Goal: Task Accomplishment & Management: Manage account settings

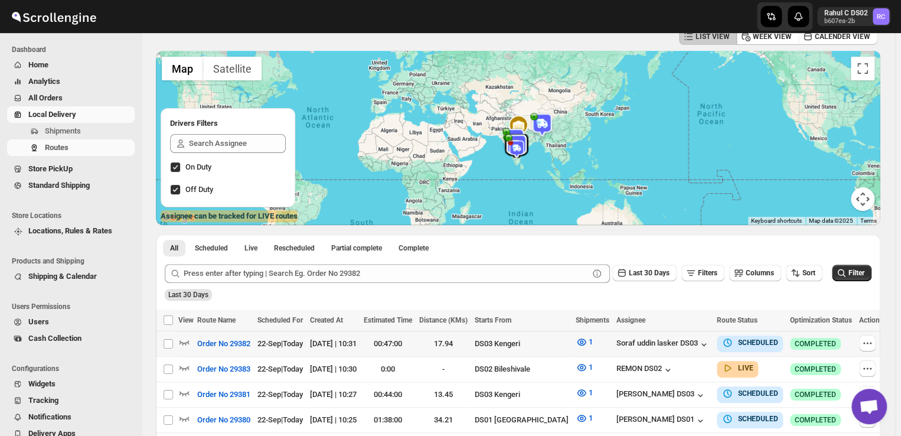
scroll to position [64, 0]
click at [86, 132] on span "Shipments" at bounding box center [88, 131] width 87 height 12
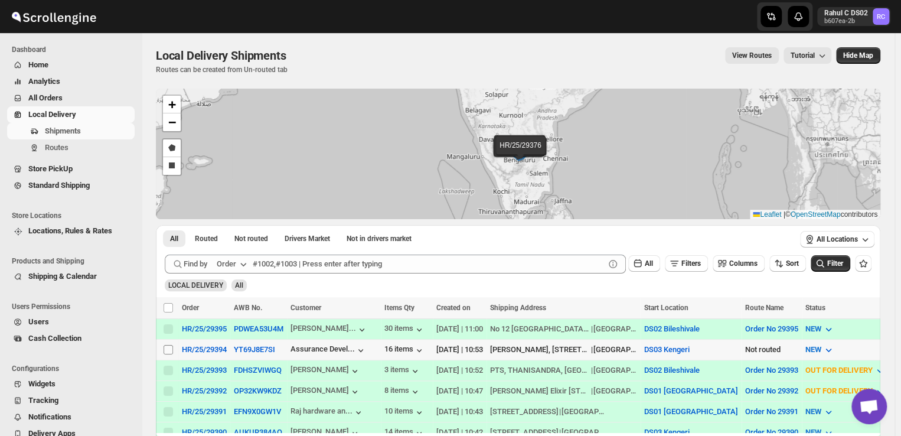
click at [168, 349] on input "Select shipment" at bounding box center [168, 349] width 9 height 9
checkbox input "true"
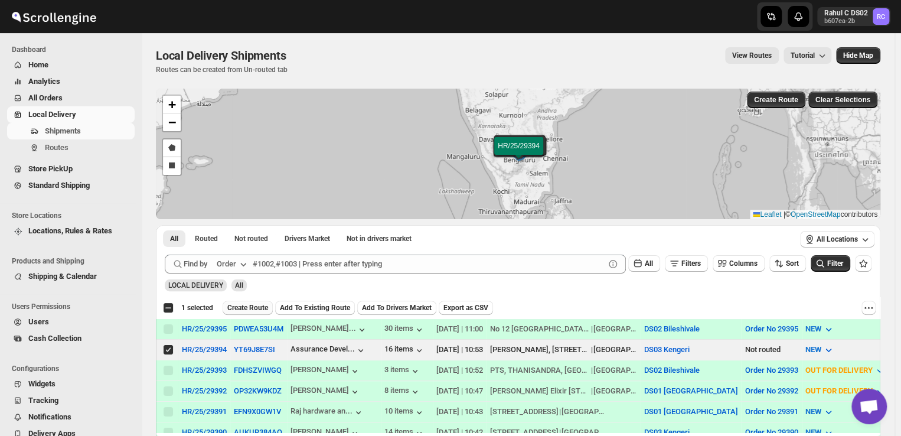
click at [251, 306] on span "Create Route" at bounding box center [247, 307] width 41 height 9
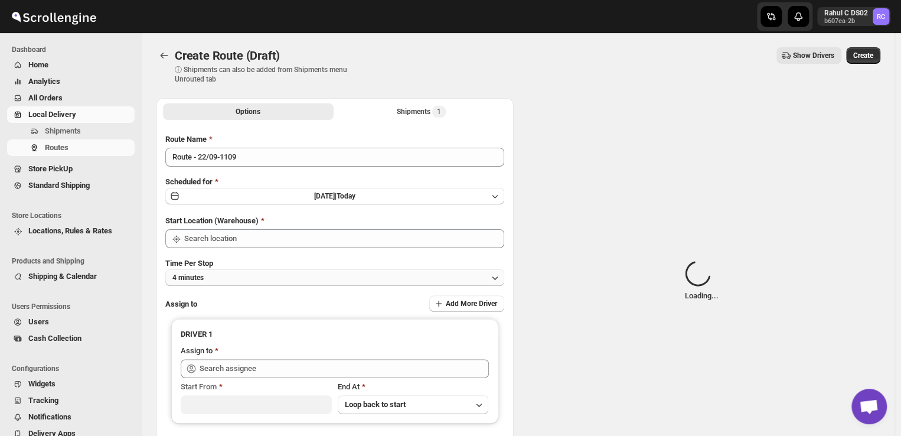
type input "DS03 Kengeri"
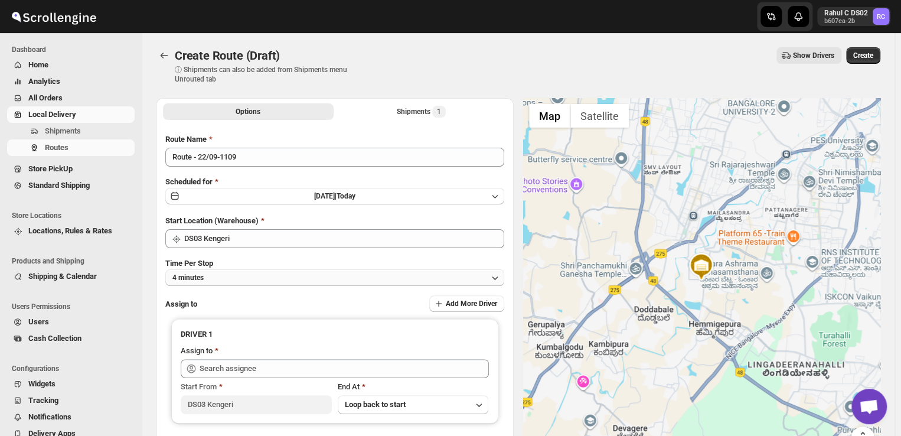
click at [226, 275] on button "4 minutes" at bounding box center [334, 277] width 339 height 17
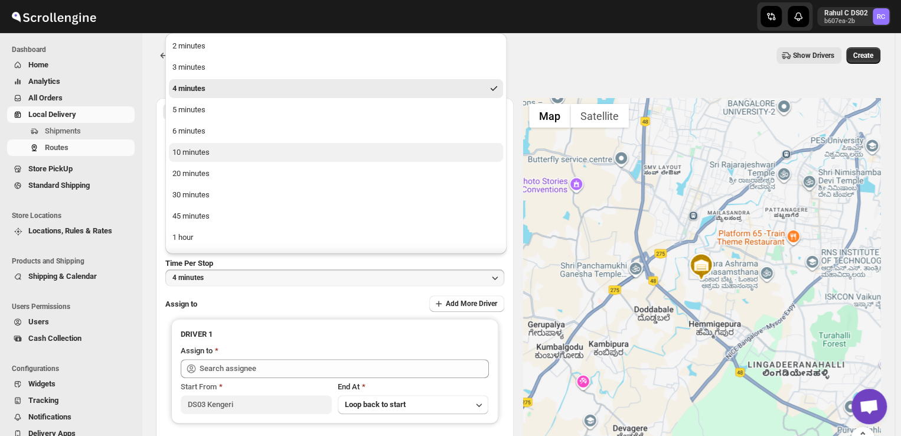
click at [202, 156] on div "10 minutes" at bounding box center [190, 152] width 37 height 12
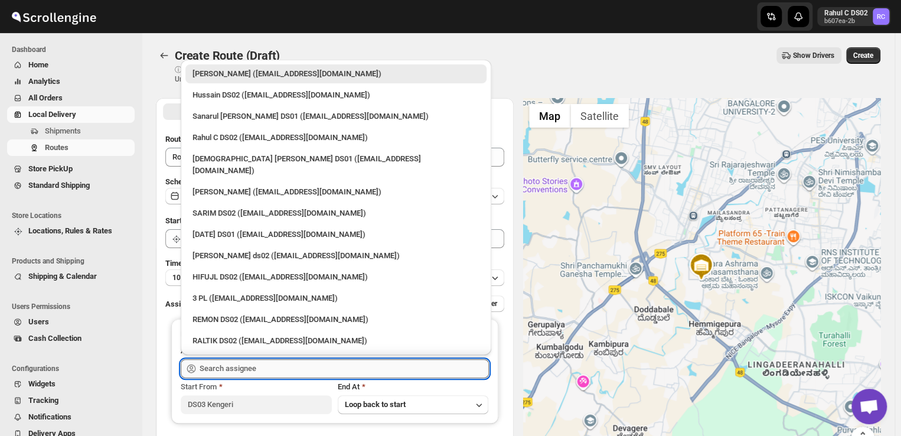
click at [267, 370] on input "text" at bounding box center [344, 368] width 289 height 19
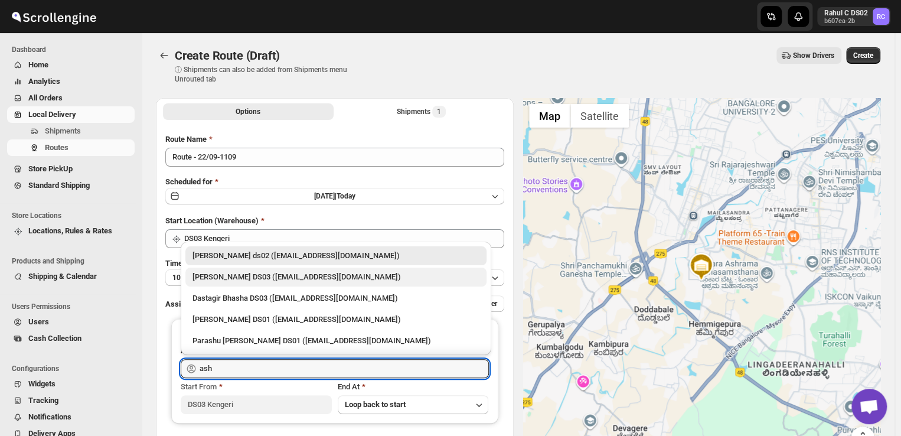
click at [239, 276] on div "ashik uddin DS03 (katiri8361@kimdyn.com)" at bounding box center [335, 277] width 287 height 12
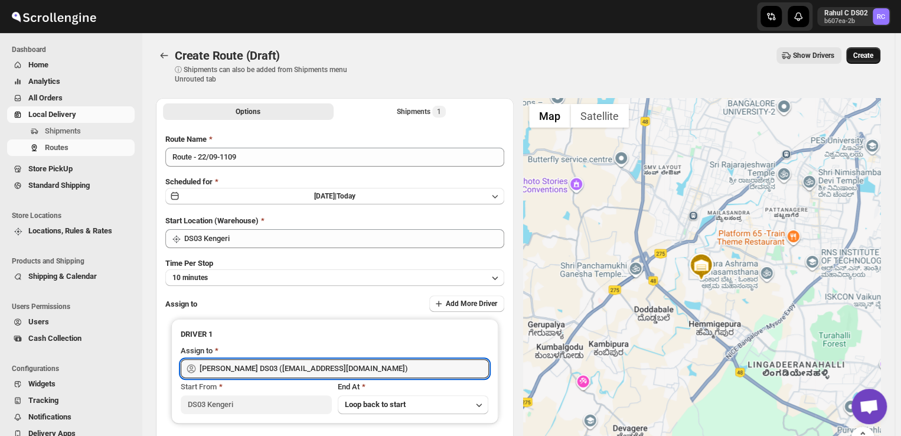
type input "ashik uddin DS03 (katiri8361@kimdyn.com)"
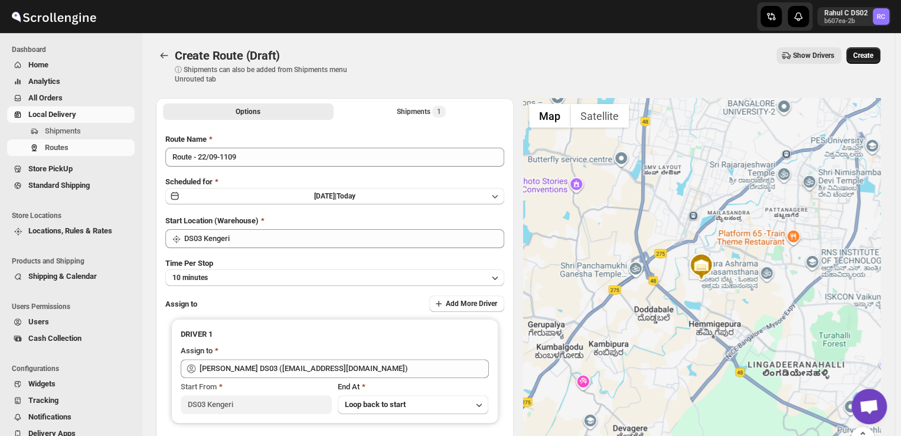
click at [873, 53] on span "Create" at bounding box center [863, 55] width 20 height 9
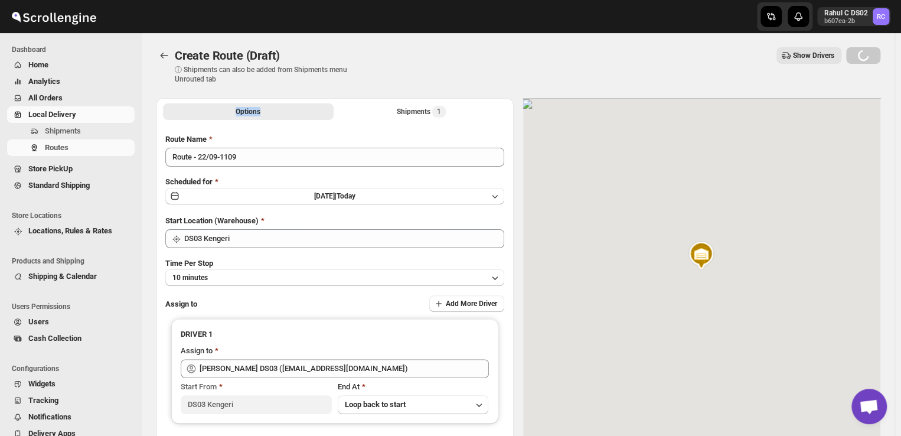
click at [873, 53] on div "Loading Create" at bounding box center [863, 55] width 34 height 17
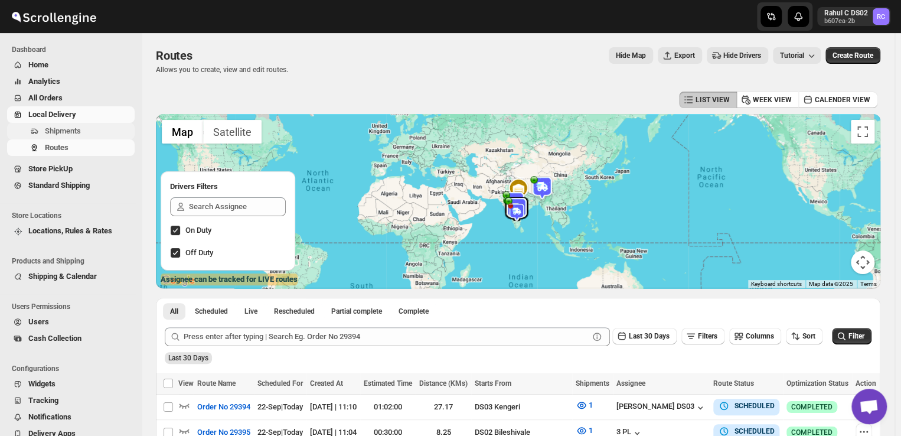
click at [90, 132] on span "Shipments" at bounding box center [88, 131] width 87 height 12
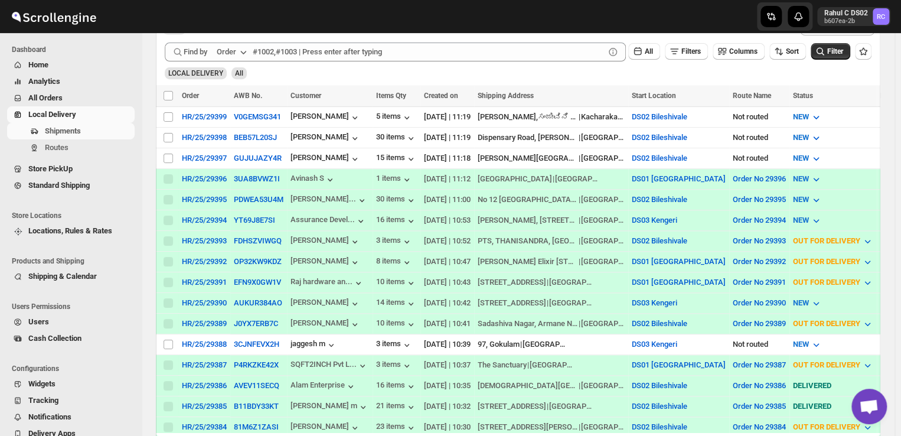
scroll to position [216, 0]
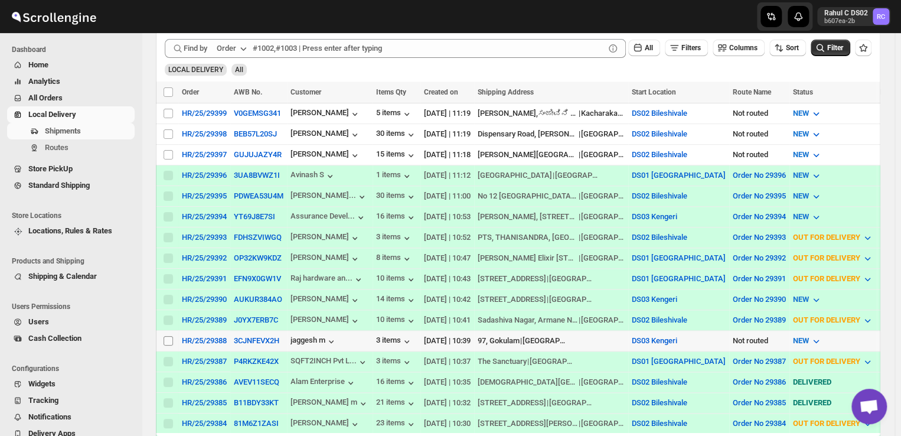
click at [167, 336] on input "Select shipment" at bounding box center [168, 340] width 9 height 9
checkbox input "true"
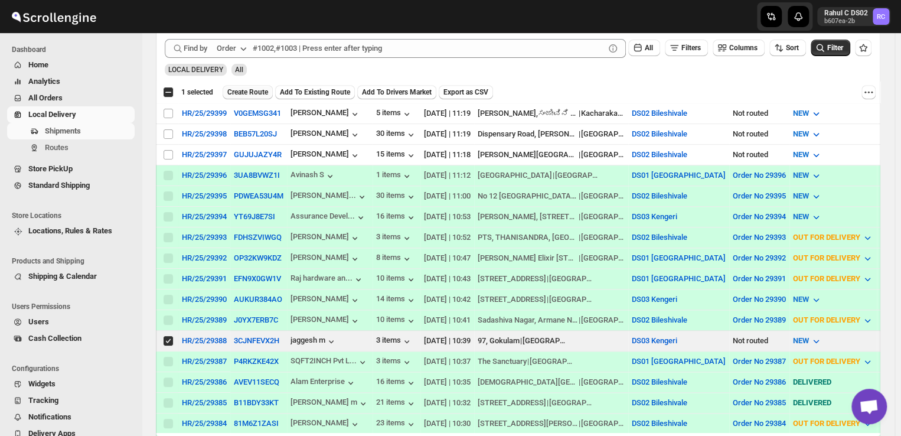
click at [247, 92] on span "Create Route" at bounding box center [247, 91] width 41 height 9
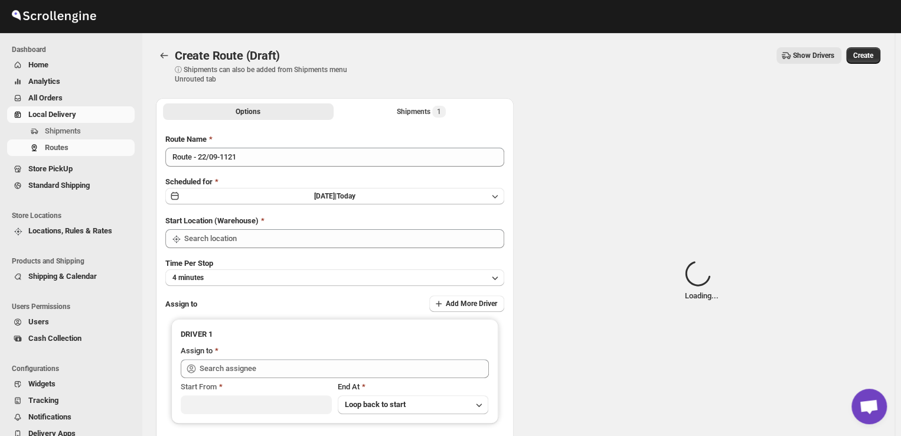
type input "DS03 Kengeri"
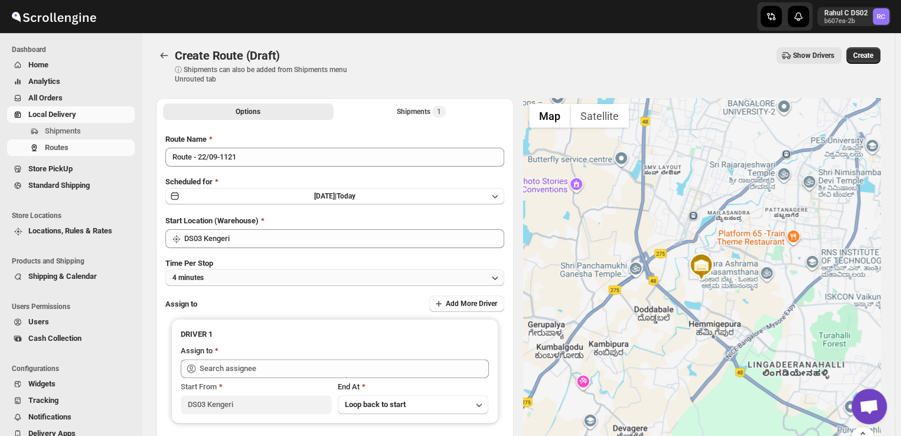
click at [222, 277] on button "4 minutes" at bounding box center [334, 277] width 339 height 17
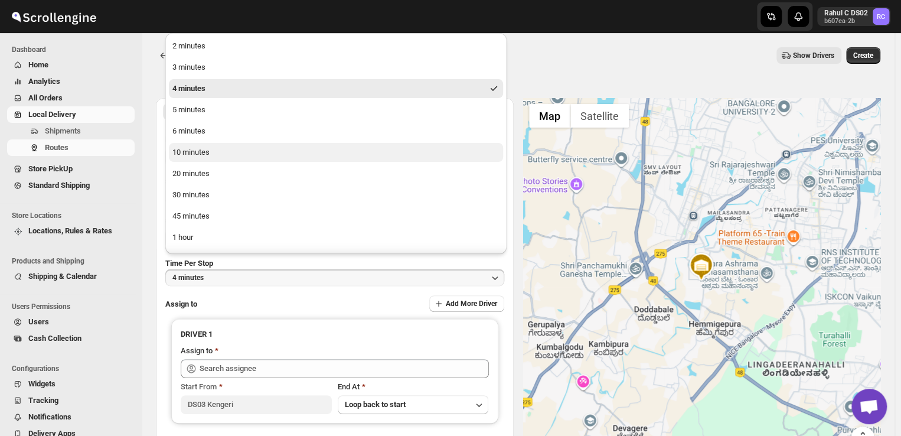
click at [203, 148] on div "10 minutes" at bounding box center [190, 152] width 37 height 12
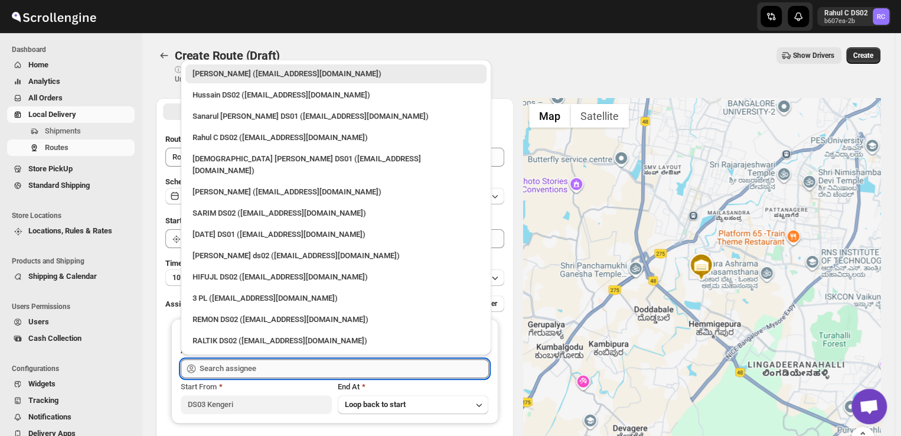
click at [276, 368] on input "text" at bounding box center [344, 368] width 289 height 19
click at [230, 292] on div "3 PL (hello@home-run.co)" at bounding box center [335, 298] width 287 height 12
type input "3 PL (hello@home-run.co)"
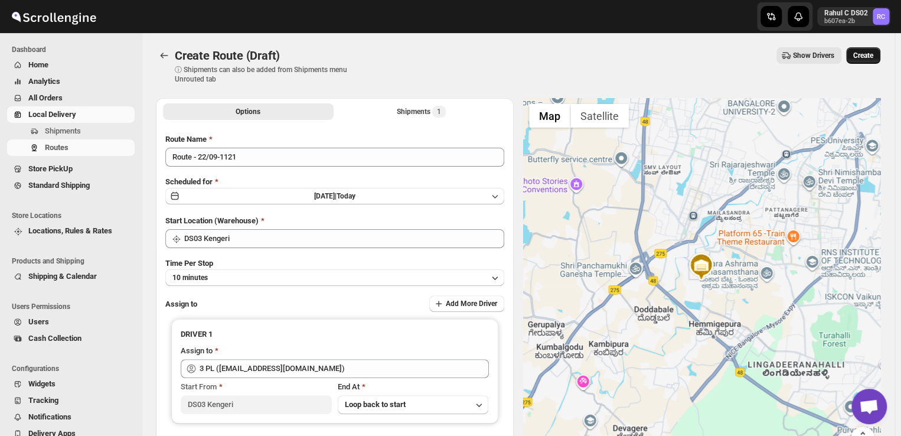
click at [873, 57] on span "Create" at bounding box center [863, 55] width 20 height 9
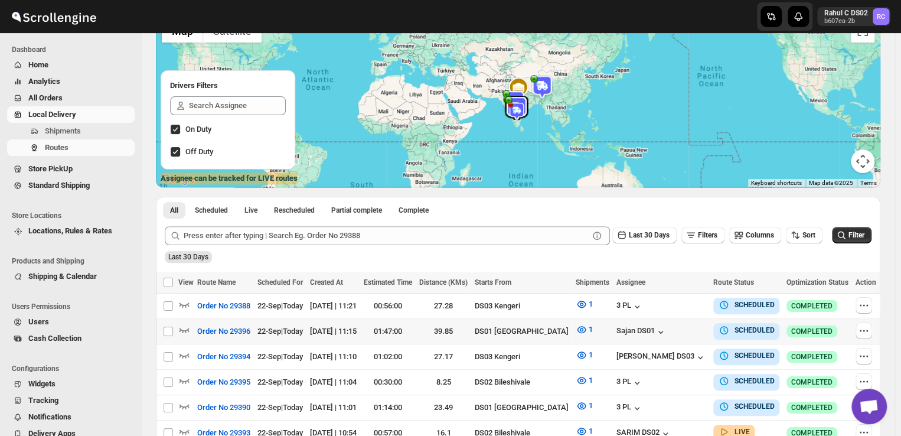
scroll to position [102, 0]
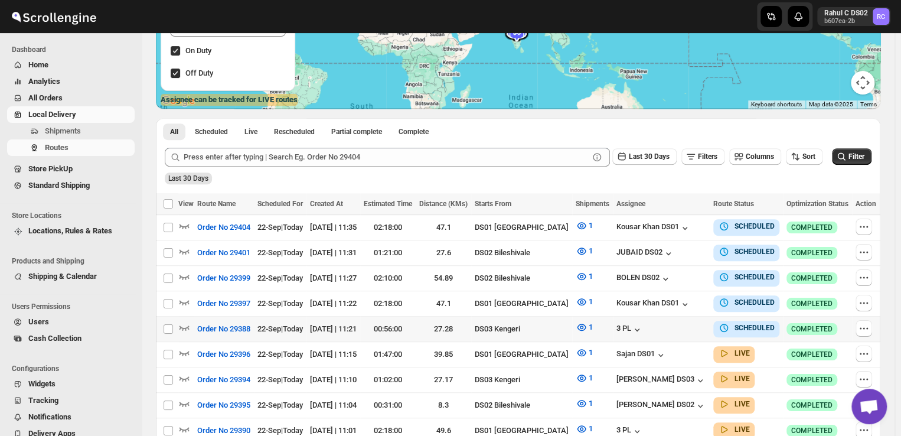
scroll to position [179, 0]
click at [62, 129] on span "Shipments" at bounding box center [63, 130] width 36 height 9
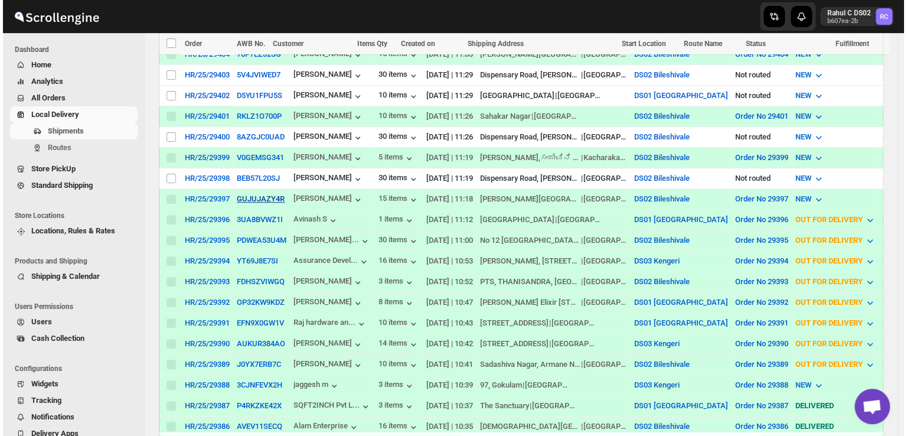
scroll to position [296, 0]
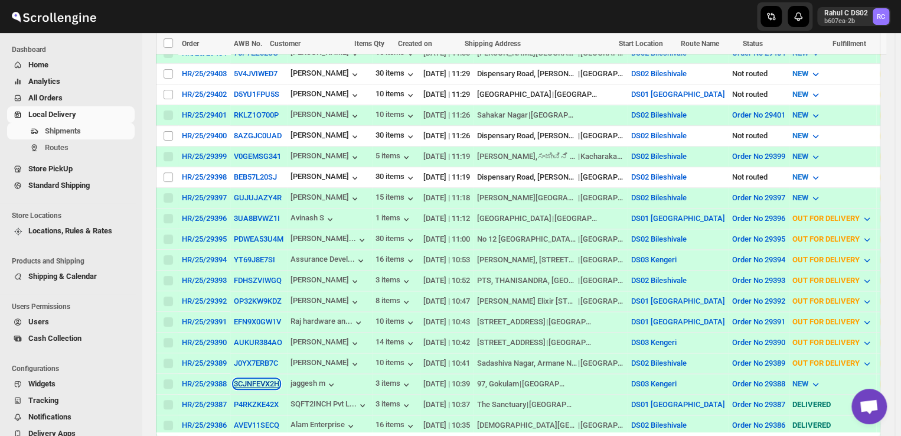
click at [253, 379] on button "3CJNFEVX2H" at bounding box center [256, 383] width 45 height 9
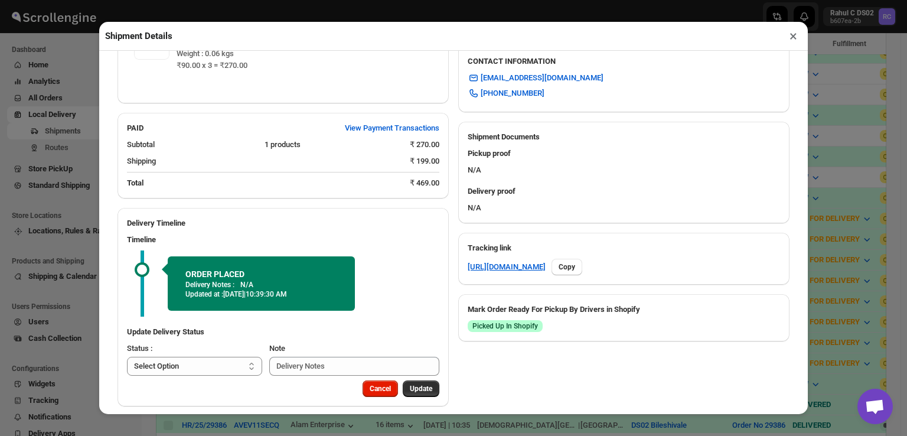
scroll to position [399, 0]
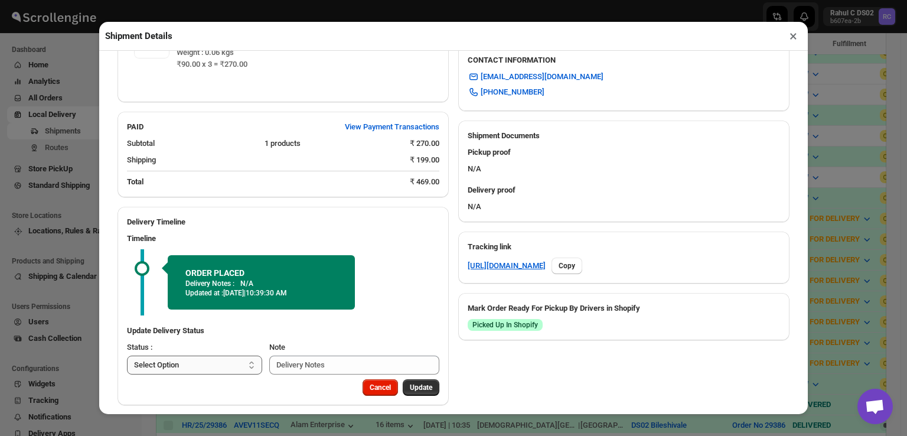
click at [206, 356] on select "Select Option PICKED UP OUT FOR DELIVERY RESCHEDULE DELIVERED CANCELLED" at bounding box center [194, 364] width 135 height 19
select select "PICKED_UP"
click at [127, 355] on select "Select Option PICKED UP OUT FOR DELIVERY RESCHEDULE DELIVERED CANCELLED" at bounding box center [194, 364] width 135 height 19
click at [367, 309] on div "Timeline ORDER PLACED Delivery Notes : N/A Updated at : [DATE] | 10:39:30 AM" at bounding box center [282, 274] width 331 height 92
click at [404, 383] on span "Pick Products" at bounding box center [410, 387] width 44 height 9
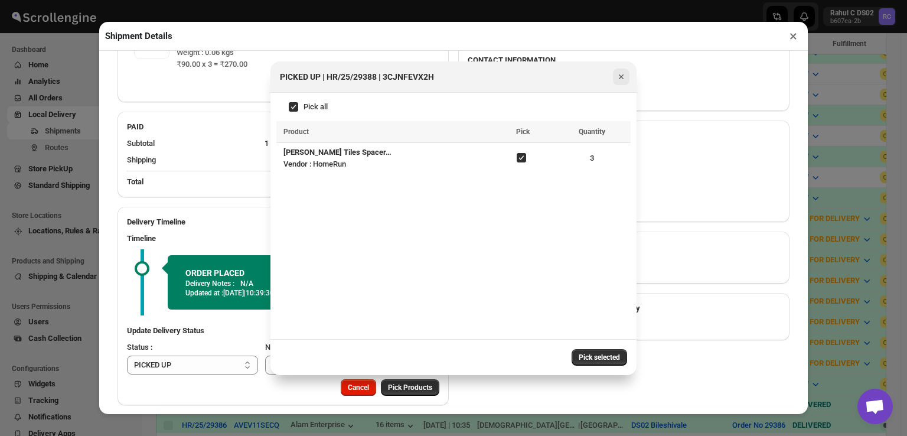
click at [623, 77] on icon "Close" at bounding box center [621, 77] width 12 height 12
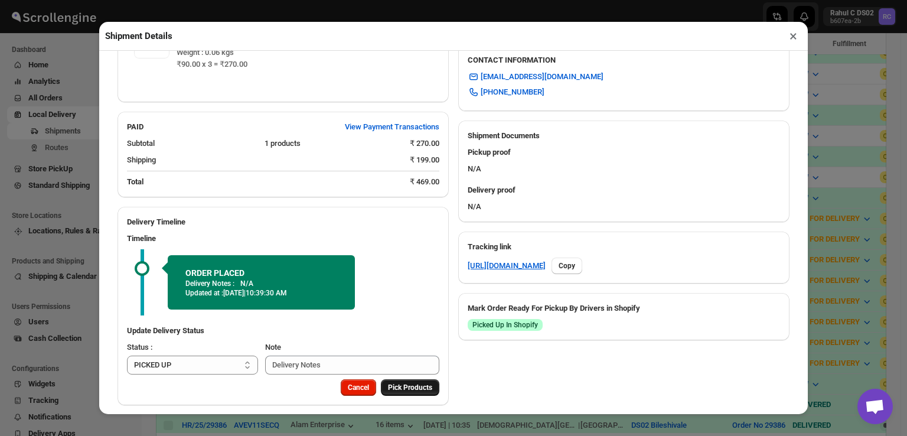
click at [409, 383] on span "Pick Products" at bounding box center [410, 387] width 44 height 9
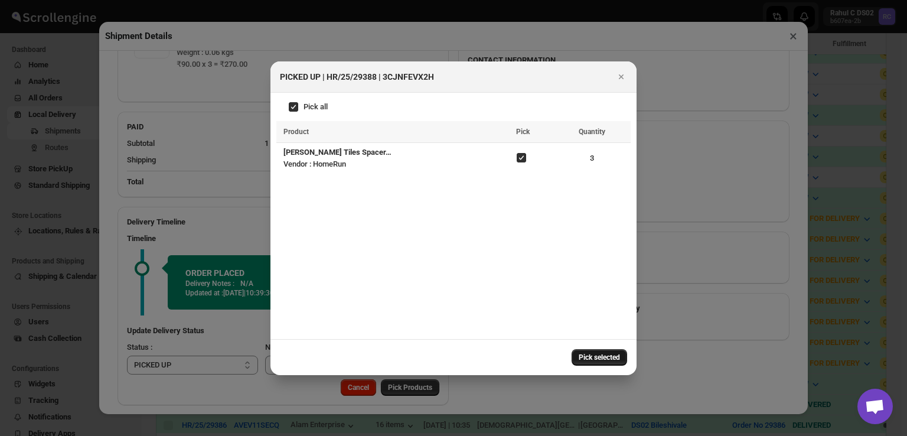
click at [590, 350] on button "Pick selected" at bounding box center [600, 357] width 56 height 17
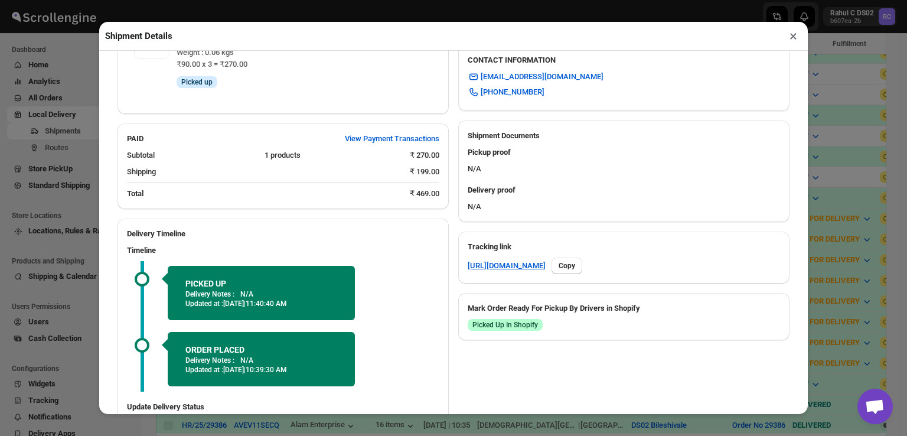
scroll to position [475, 0]
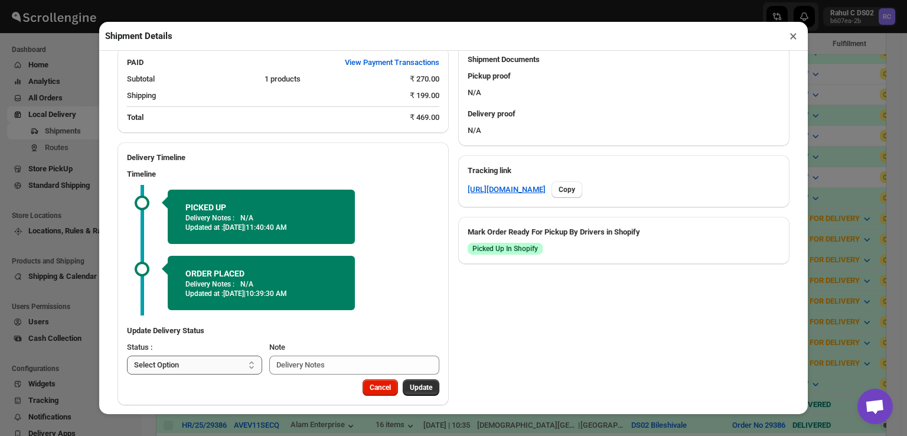
click at [203, 355] on select "Select Option PICKED UP OUT FOR DELIVERY RESCHEDULE DELIVERED CANCELLED" at bounding box center [194, 364] width 135 height 19
select select "OUT_FOR_DELIVERY"
click at [127, 355] on select "Select Option PICKED UP OUT FOR DELIVERY RESCHEDULE DELIVERED CANCELLED" at bounding box center [194, 364] width 135 height 19
click at [418, 383] on span "Update" at bounding box center [421, 387] width 22 height 9
select select
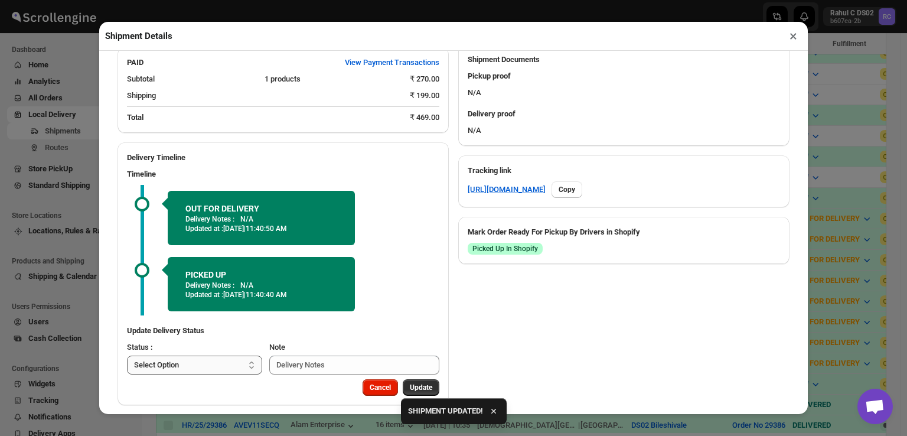
click at [216, 355] on select "Select Option PICKED UP OUT FOR DELIVERY RESCHEDULE DELIVERED CANCELLED" at bounding box center [194, 364] width 135 height 19
click at [795, 37] on button "×" at bounding box center [793, 36] width 17 height 17
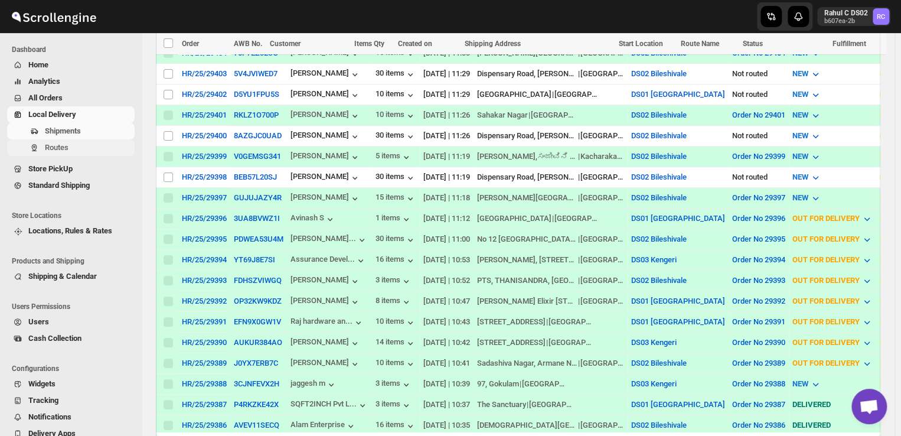
click at [50, 154] on button "Routes" at bounding box center [71, 147] width 128 height 17
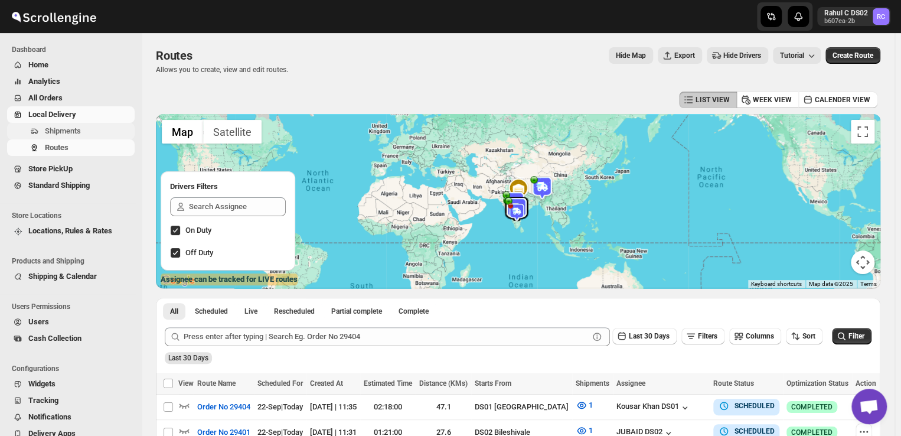
click at [83, 129] on span "Shipments" at bounding box center [88, 131] width 87 height 12
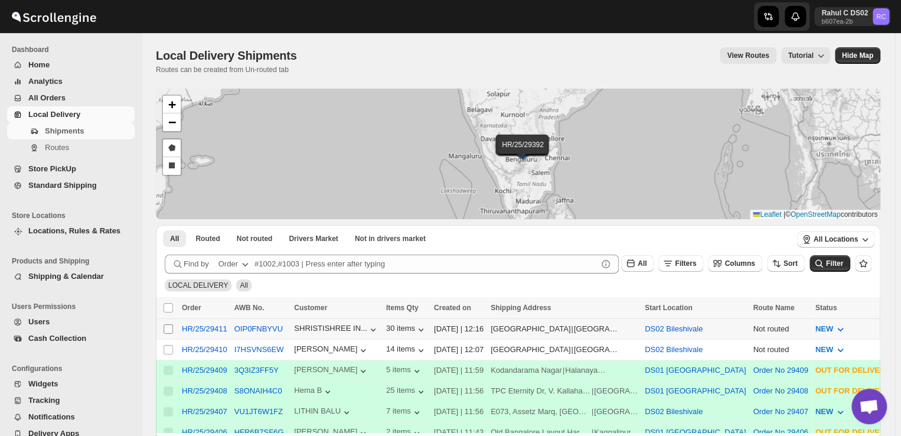
click at [167, 327] on input "Select shipment" at bounding box center [168, 328] width 9 height 9
checkbox input "true"
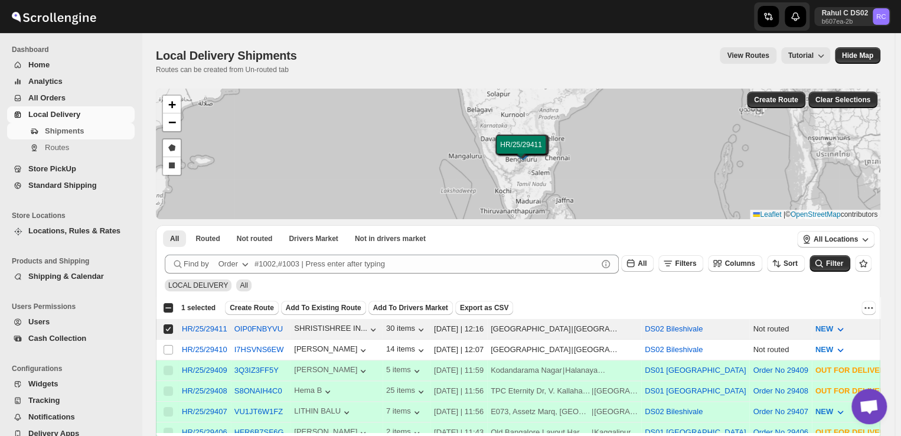
click at [191, 309] on span "1 selected" at bounding box center [198, 307] width 34 height 9
checkbox input "true"
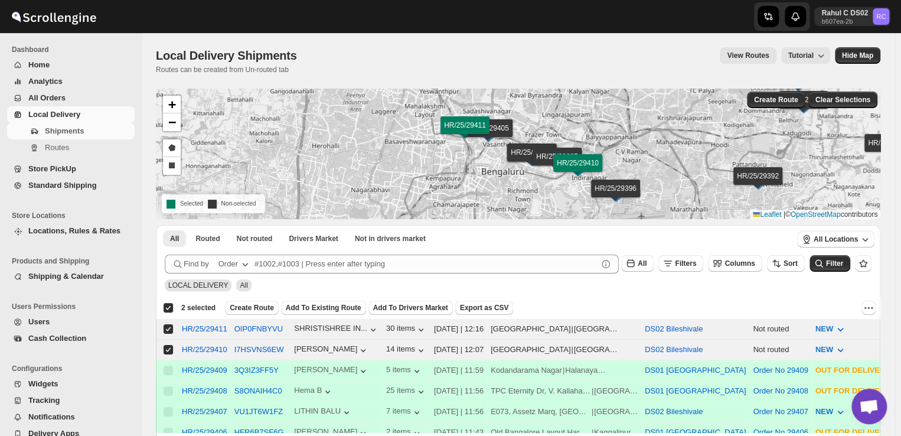
click at [191, 309] on span "2 selected" at bounding box center [198, 307] width 34 height 9
checkbox input "false"
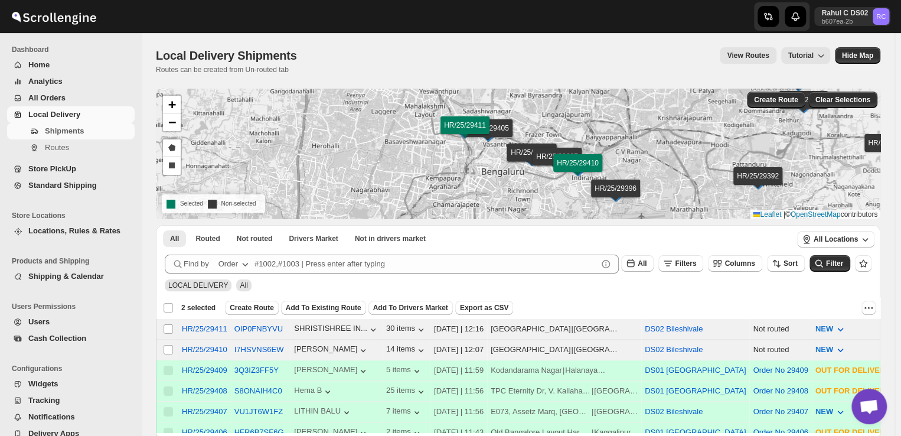
checkbox input "false"
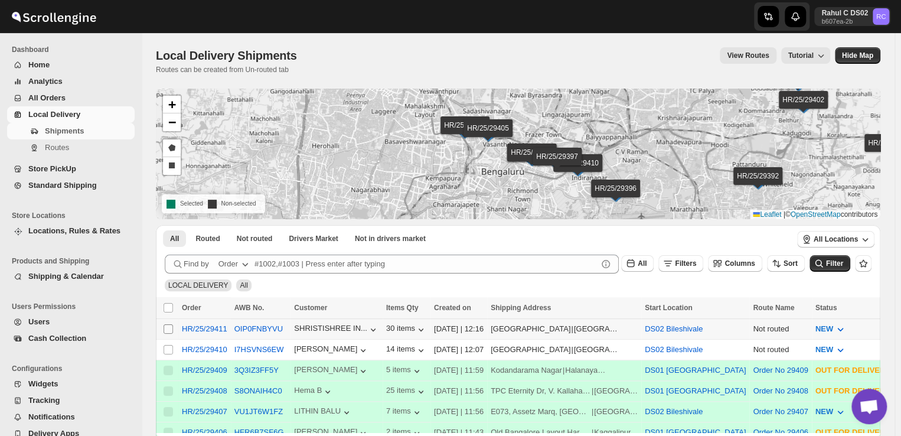
click at [167, 330] on input "Select shipment" at bounding box center [168, 328] width 9 height 9
checkbox input "true"
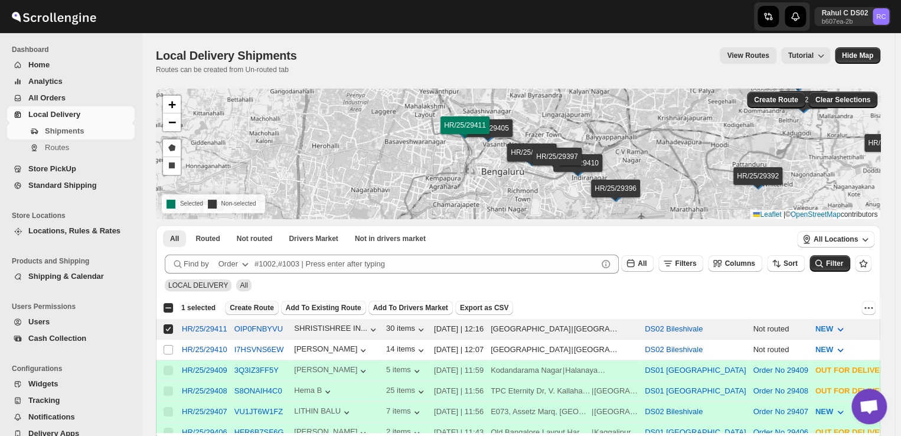
click at [256, 305] on span "Create Route" at bounding box center [252, 307] width 44 height 9
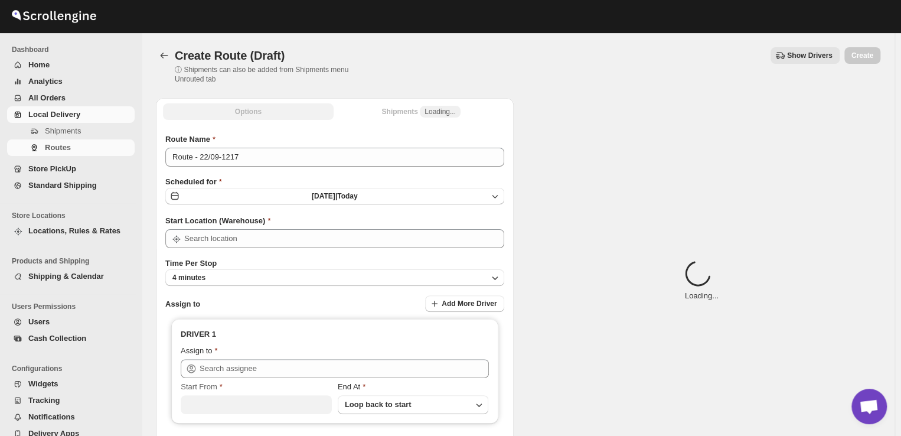
type input "DS02 Bileshivale"
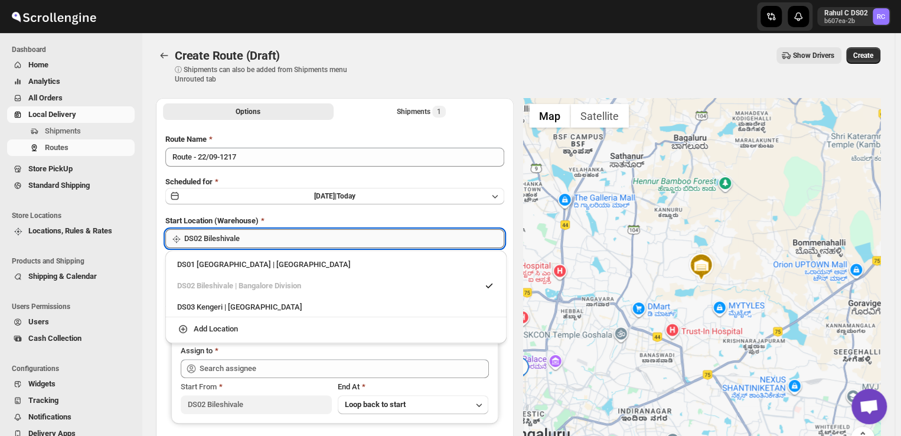
click at [274, 236] on input "DS02 Bileshivale" at bounding box center [344, 238] width 320 height 19
click at [214, 306] on div "DS03 Kengeri | Bengaluru" at bounding box center [336, 307] width 318 height 12
type input "DS03 Kengeri"
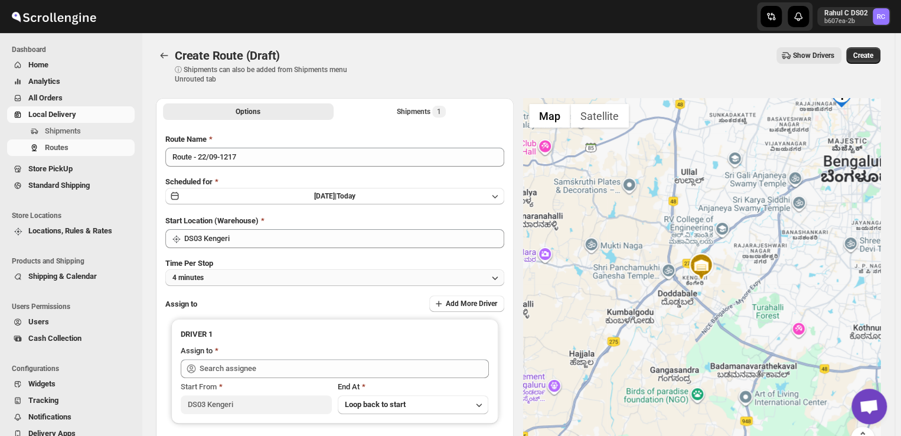
click at [215, 275] on button "4 minutes" at bounding box center [334, 277] width 339 height 17
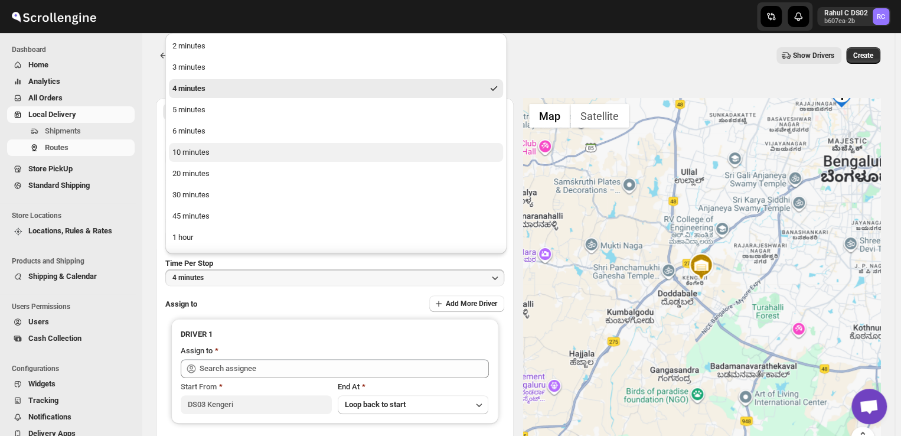
click at [191, 154] on div "10 minutes" at bounding box center [190, 152] width 37 height 12
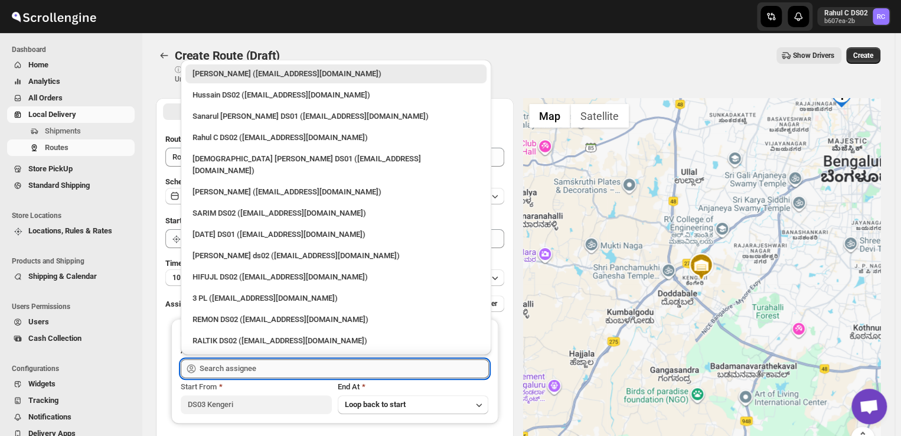
click at [271, 368] on input "text" at bounding box center [344, 368] width 289 height 19
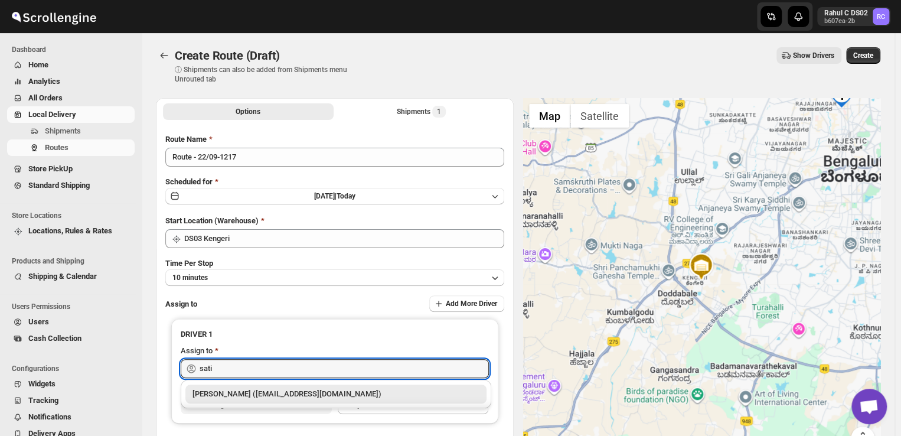
click at [249, 394] on div "Satish kumar veera (tehaxi9762@chaublog.com)" at bounding box center [335, 394] width 287 height 12
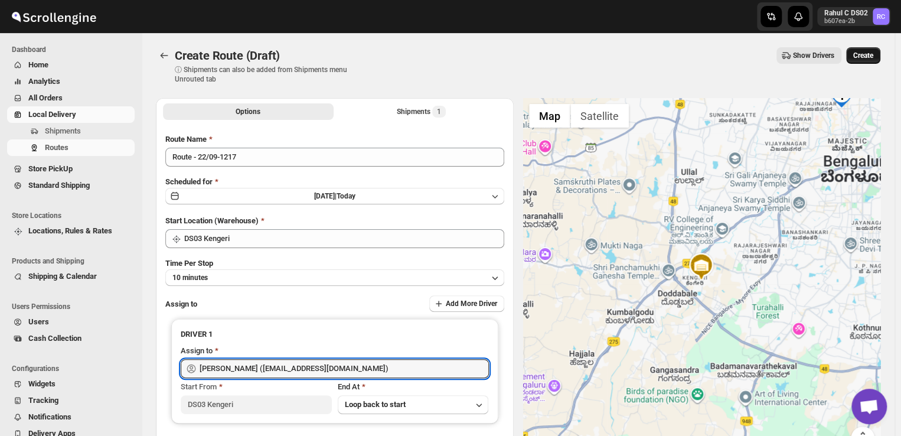
type input "Satish kumar veera (tehaxi9762@chaublog.com)"
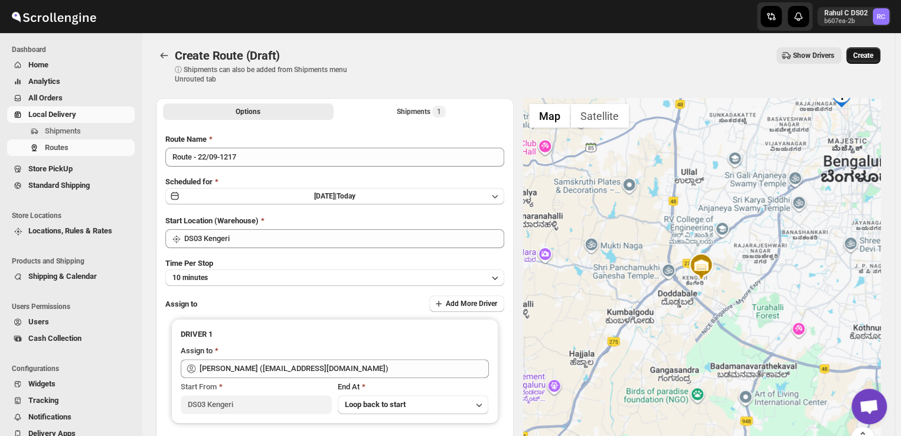
click at [867, 55] on span "Create" at bounding box center [863, 55] width 20 height 9
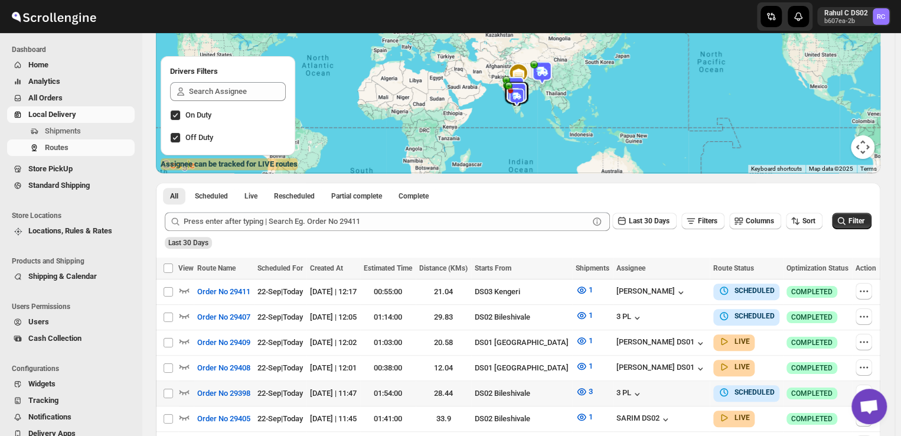
scroll to position [116, 0]
click at [888, 303] on div "Routes. This page is ready Routes Allows you to create, view and edit routes. H…" at bounding box center [518, 239] width 753 height 645
click at [869, 289] on icon "button" at bounding box center [864, 291] width 12 height 12
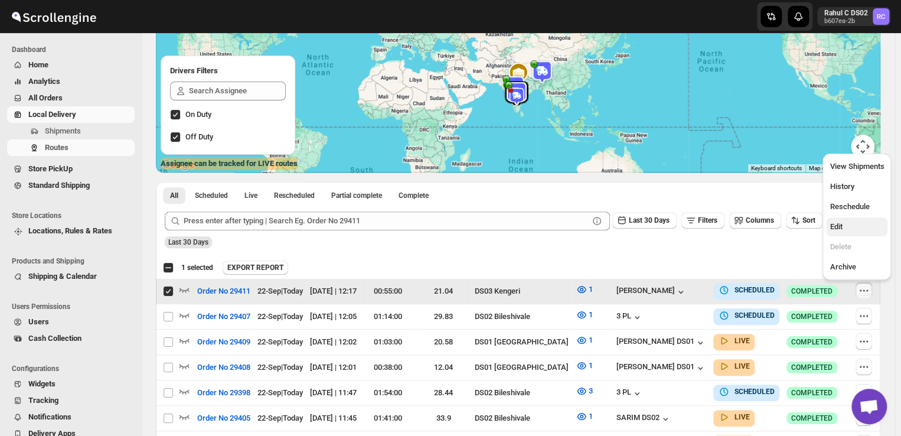
click at [834, 227] on span "Edit" at bounding box center [836, 226] width 12 height 9
checkbox input "false"
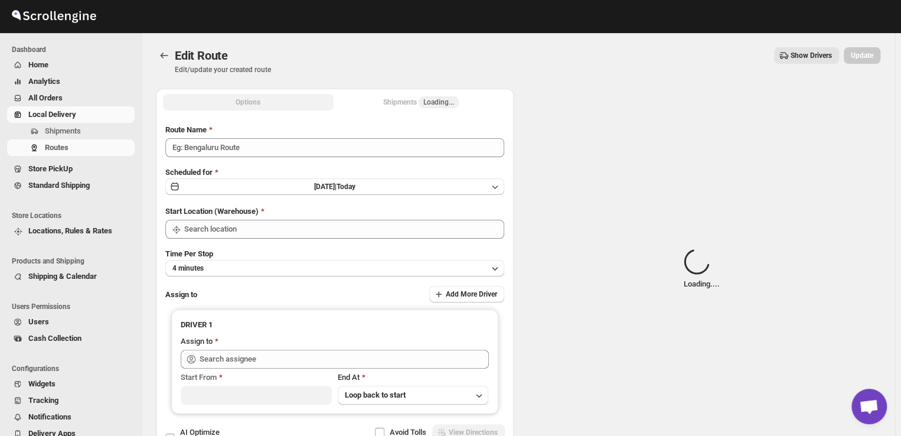
type input "Order No 29411"
type input "DS03 Kengeri"
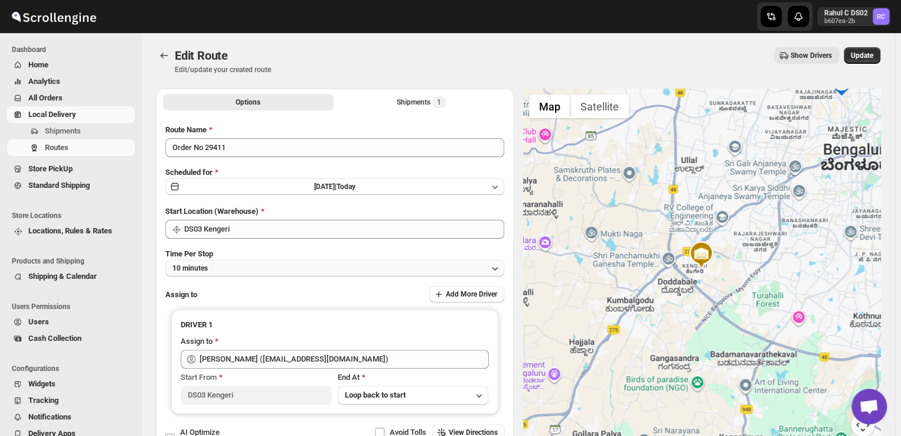
click at [231, 266] on button "10 minutes" at bounding box center [334, 268] width 339 height 17
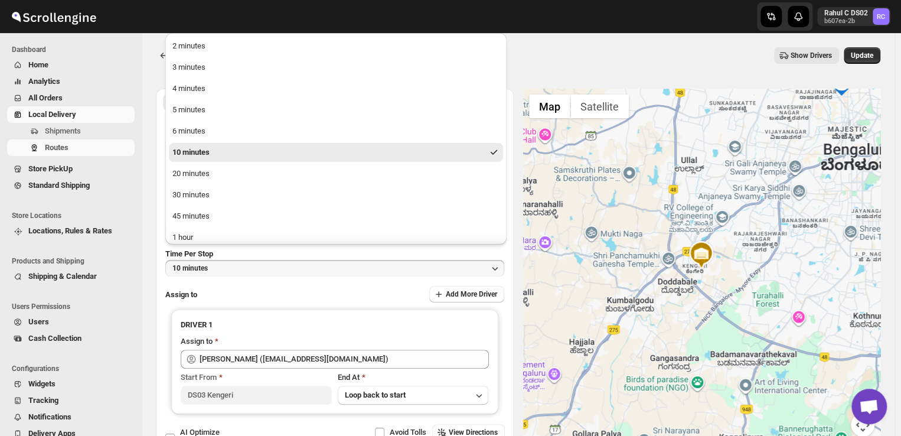
click at [127, 302] on span "Users Permissions" at bounding box center [74, 306] width 124 height 9
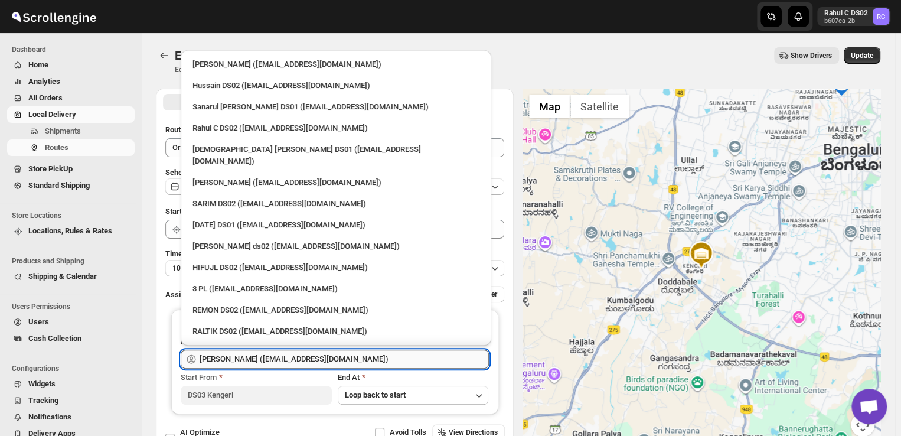
click at [367, 357] on input "Satish kumar veera (tehaxi9762@chaublog.com)" at bounding box center [344, 359] width 289 height 19
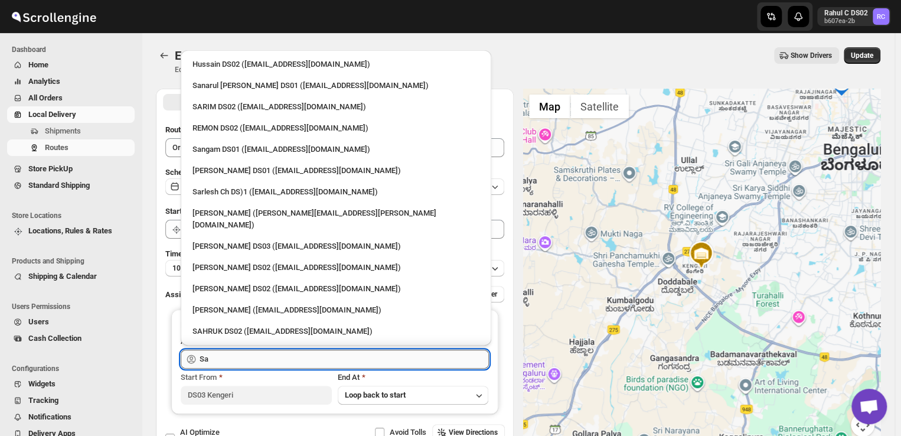
type input "S"
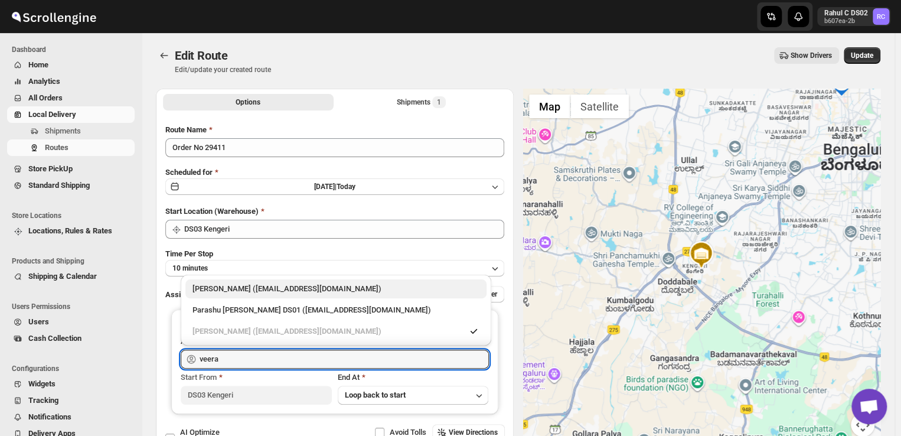
click at [338, 289] on div "Veera Kesavan (xagos20938@boxmach.com)" at bounding box center [335, 289] width 287 height 12
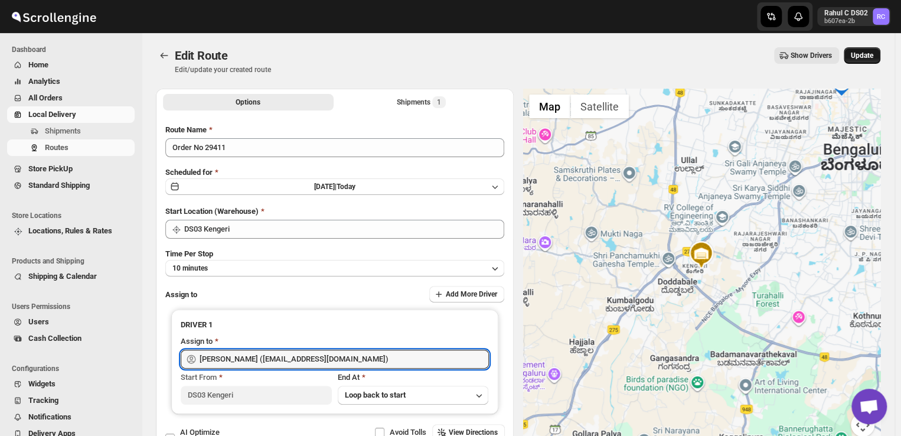
type input "Veera Kesavan (xagos20938@boxmach.com)"
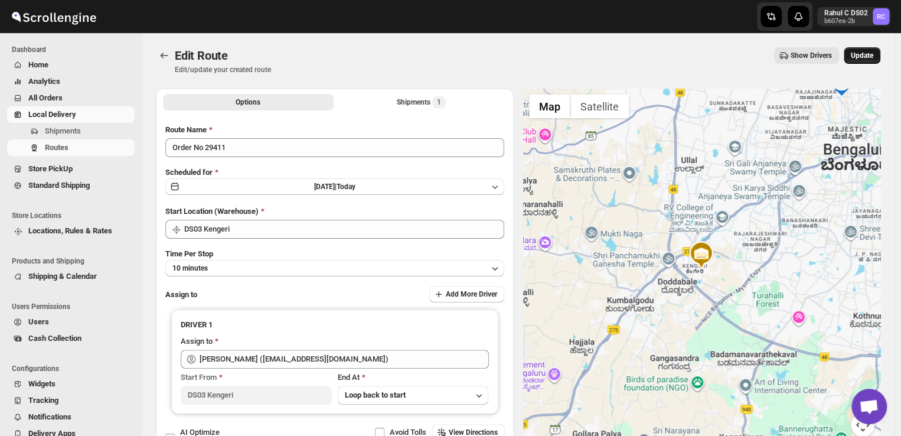
click at [858, 56] on span "Update" at bounding box center [862, 55] width 22 height 9
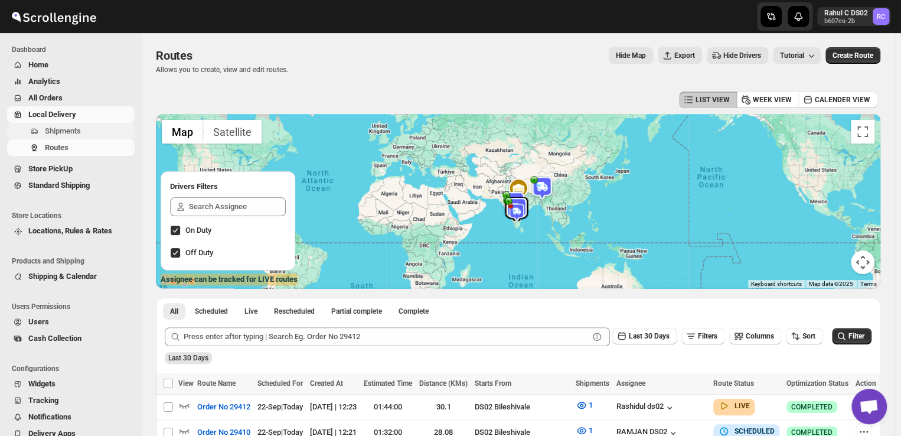
click at [75, 129] on span "Shipments" at bounding box center [63, 130] width 36 height 9
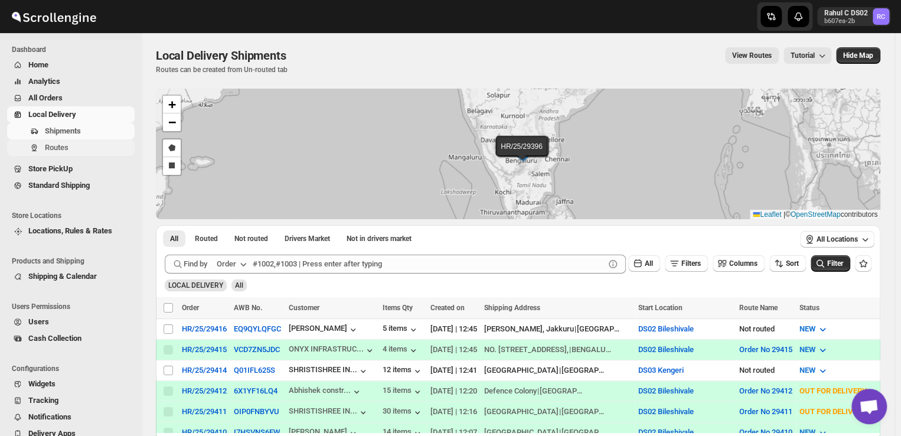
click at [56, 146] on span "Routes" at bounding box center [57, 147] width 24 height 9
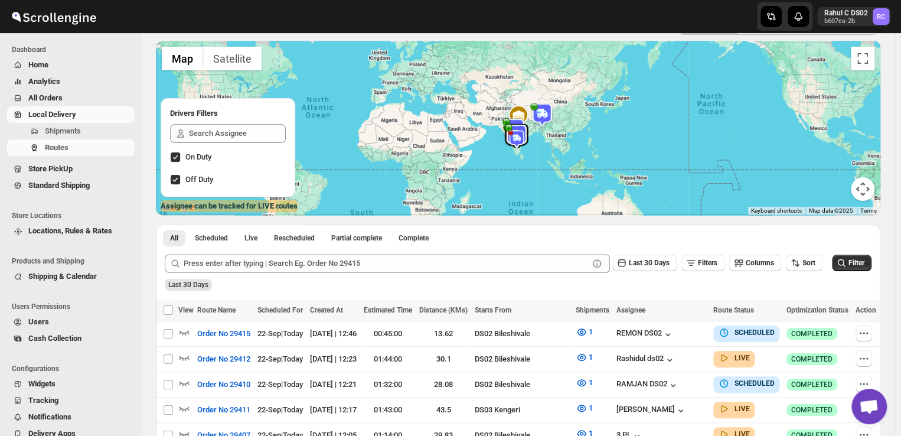
scroll to position [77, 0]
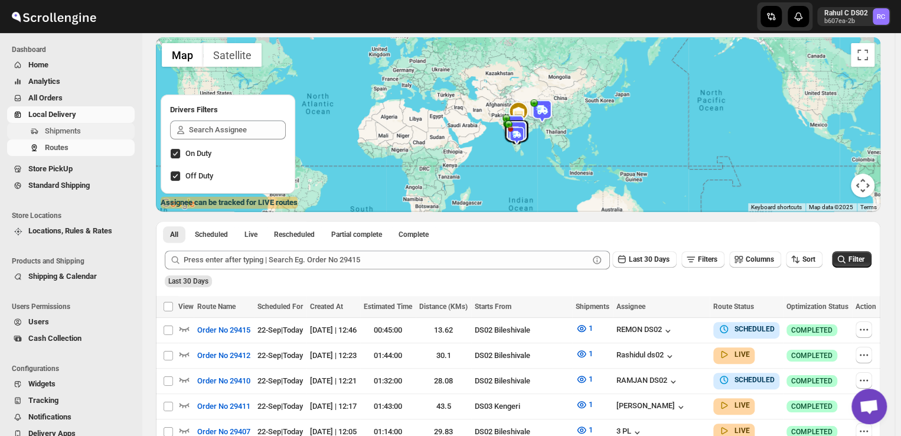
click at [79, 132] on span "Shipments" at bounding box center [63, 130] width 36 height 9
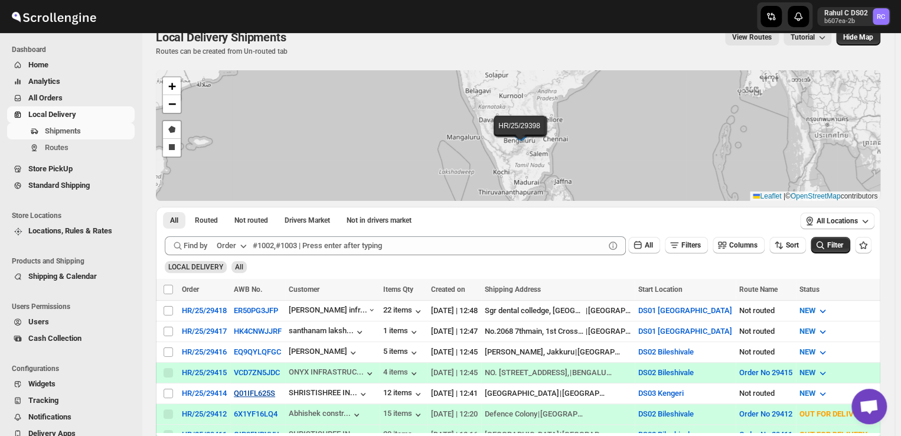
scroll to position [19, 0]
click at [168, 389] on input "Select shipment" at bounding box center [168, 392] width 9 height 9
checkbox input "true"
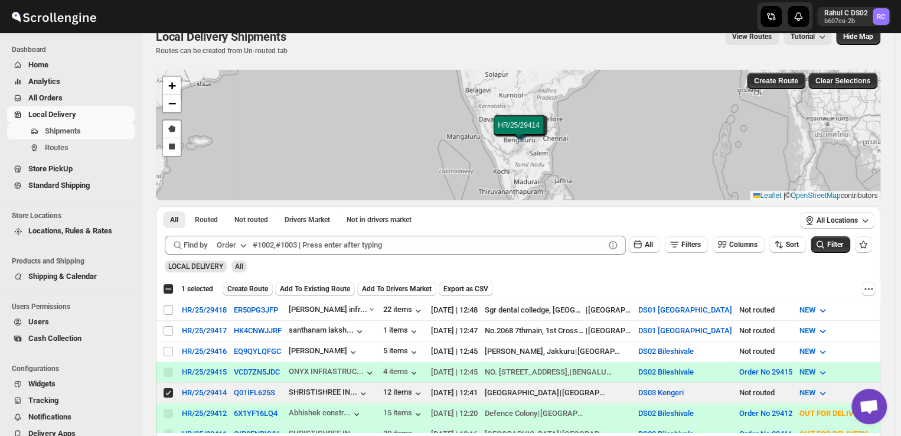
click at [253, 289] on span "Create Route" at bounding box center [247, 288] width 41 height 9
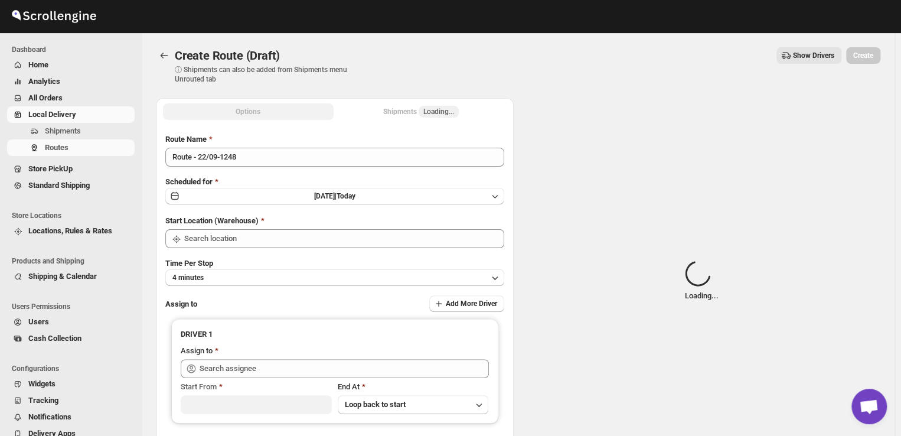
type input "DS03 Kengeri"
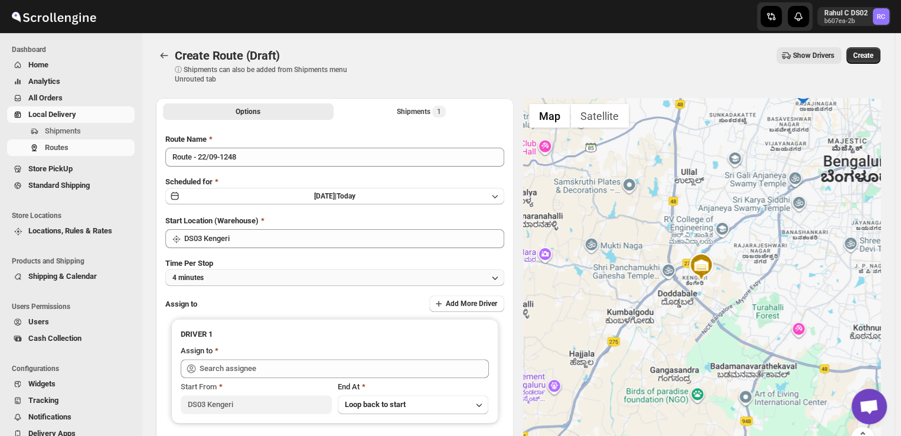
click at [229, 275] on button "4 minutes" at bounding box center [334, 277] width 339 height 17
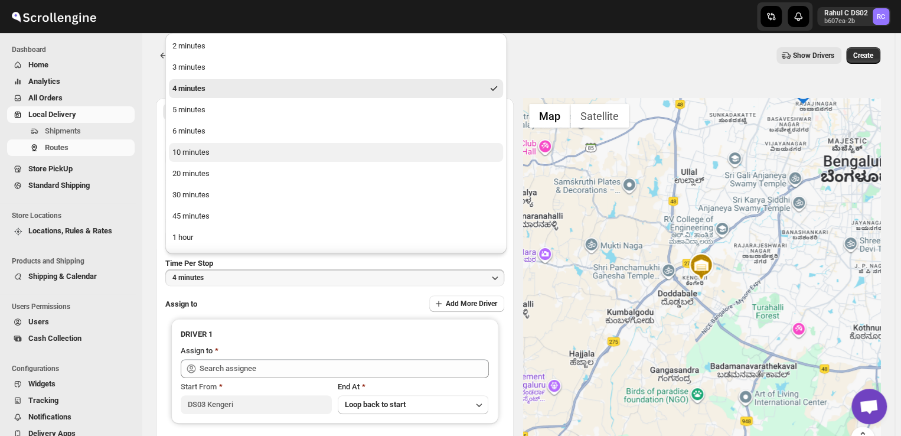
click at [198, 156] on div "10 minutes" at bounding box center [190, 152] width 37 height 12
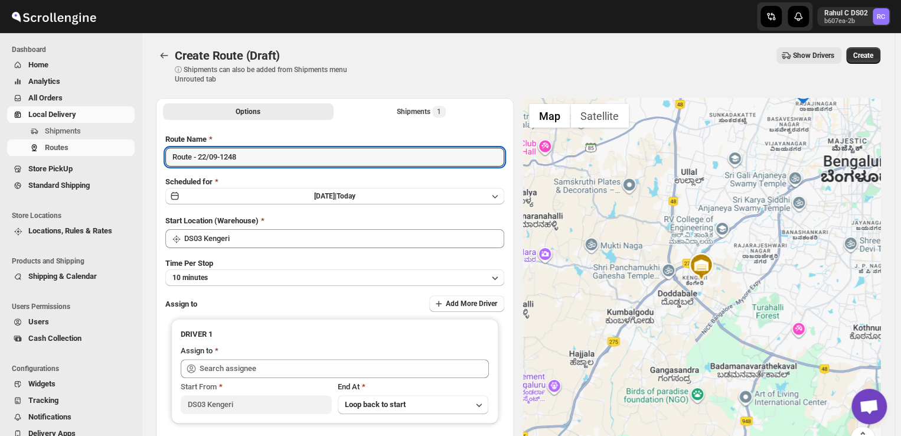
click at [198, 156] on input "Route - 22/09-1248" at bounding box center [334, 157] width 339 height 19
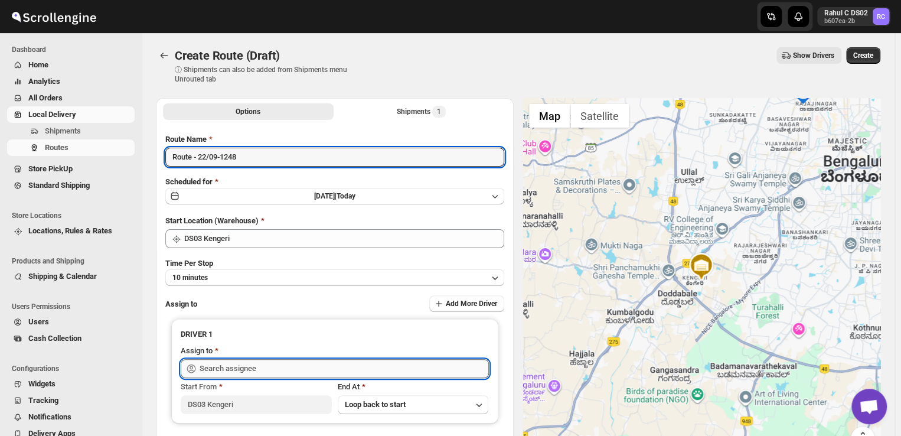
click at [258, 370] on input "text" at bounding box center [344, 368] width 289 height 19
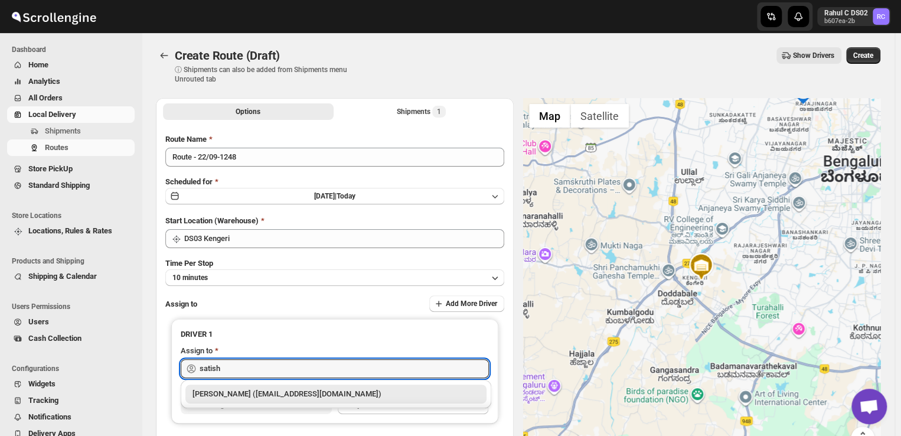
click at [272, 397] on div "Satish kumar veera (tehaxi9762@chaublog.com)" at bounding box center [335, 394] width 287 height 12
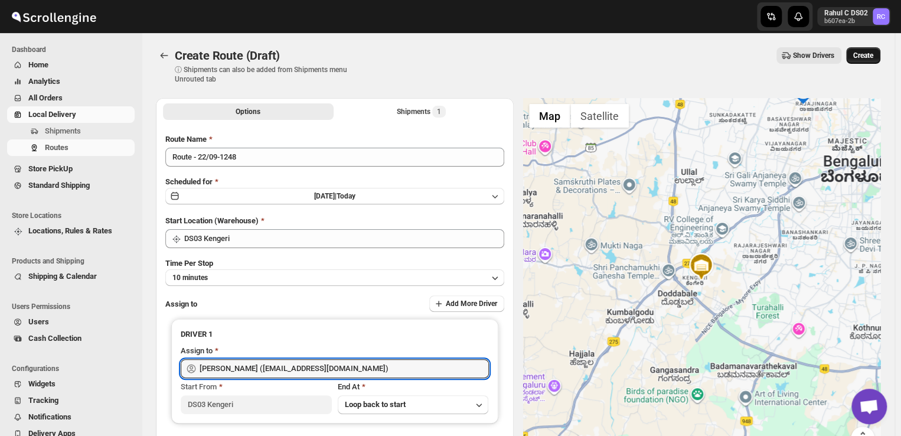
type input "Satish kumar veera (tehaxi9762@chaublog.com)"
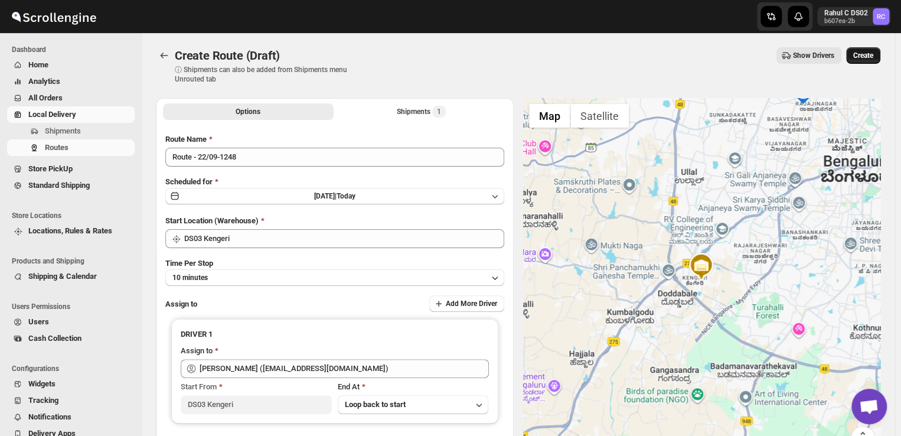
click at [873, 55] on span "Create" at bounding box center [863, 55] width 20 height 9
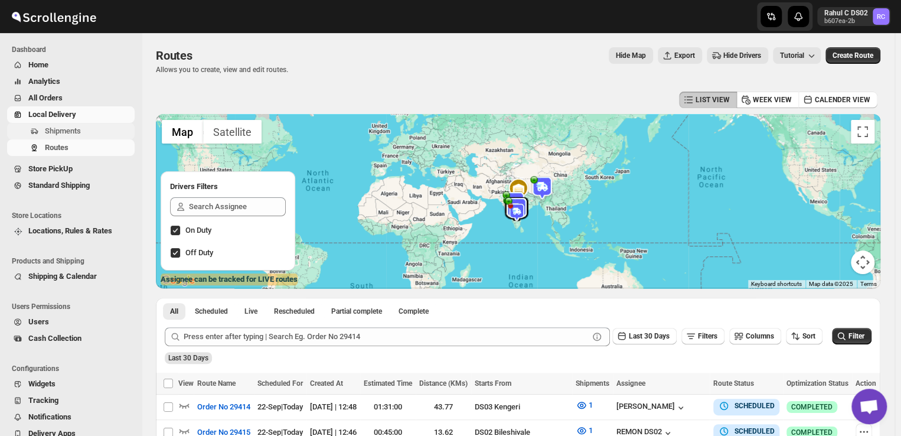
click at [81, 131] on span "Shipments" at bounding box center [88, 131] width 87 height 12
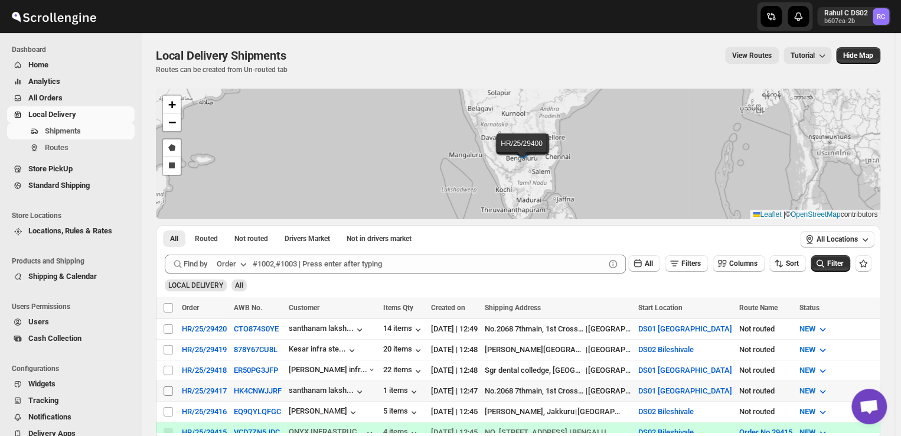
click at [167, 386] on input "Select shipment" at bounding box center [168, 390] width 9 height 9
checkbox input "true"
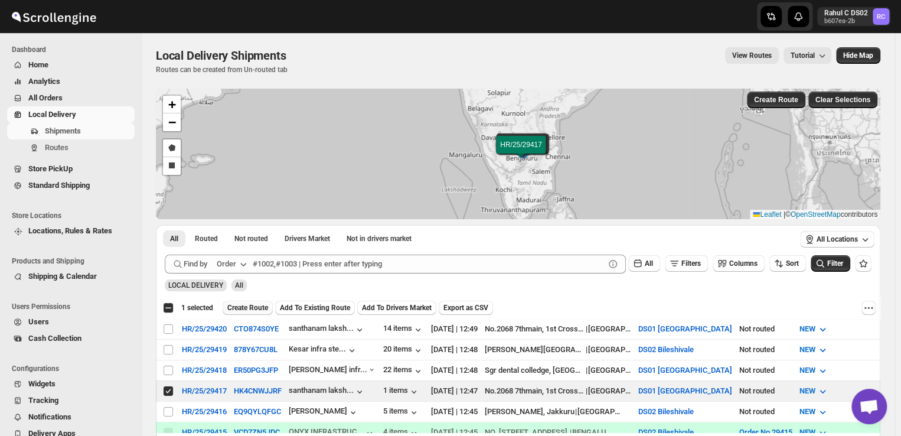
click at [243, 305] on span "Create Route" at bounding box center [247, 307] width 41 height 9
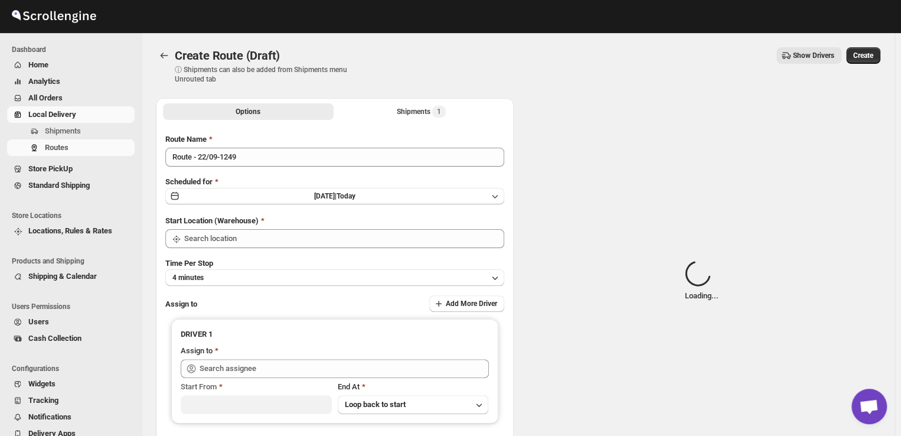
type input "DS01 [GEOGRAPHIC_DATA]"
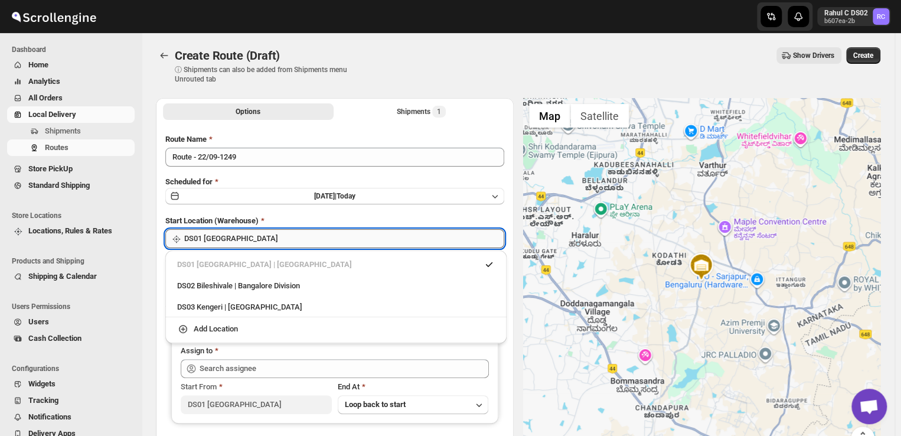
click at [265, 243] on input "DS01 [GEOGRAPHIC_DATA]" at bounding box center [344, 238] width 320 height 19
click at [207, 306] on div "DS03 Kengeri | Bengaluru" at bounding box center [336, 307] width 318 height 12
type input "DS03 Kengeri"
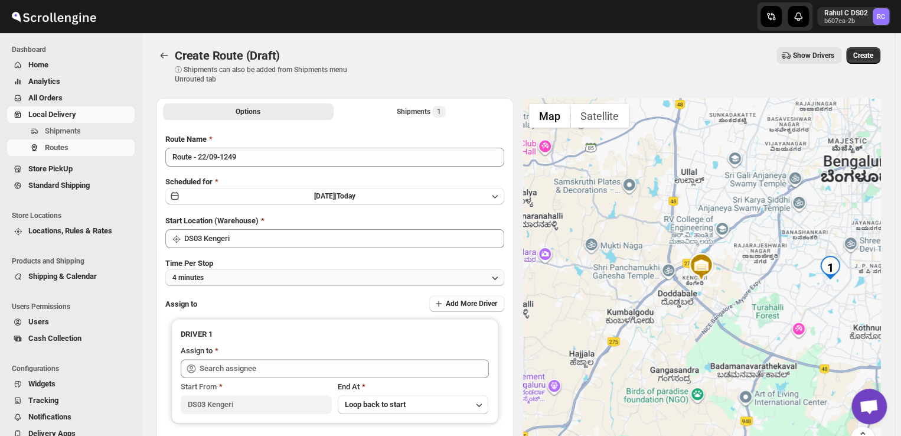
click at [248, 277] on button "4 minutes" at bounding box center [334, 277] width 339 height 17
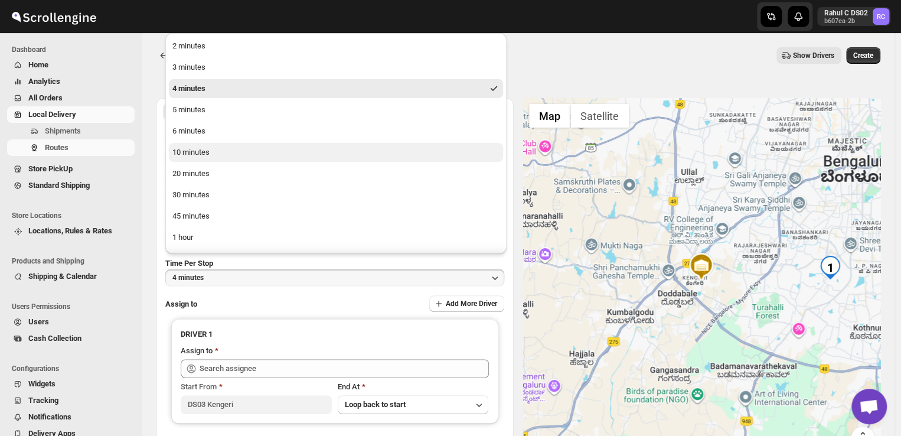
click at [192, 151] on div "10 minutes" at bounding box center [190, 152] width 37 height 12
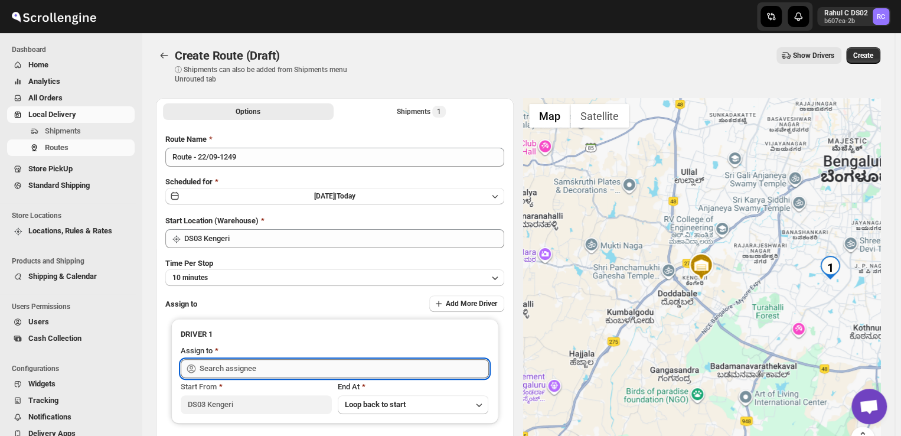
click at [270, 365] on input "text" at bounding box center [344, 368] width 289 height 19
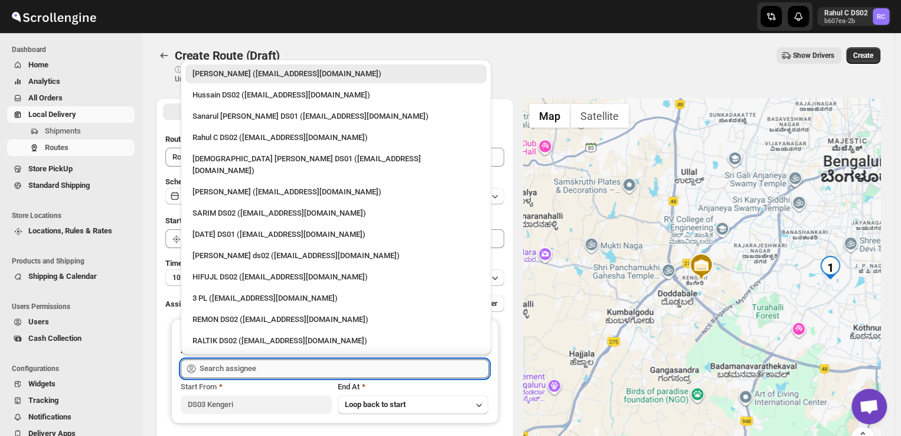
type input "a"
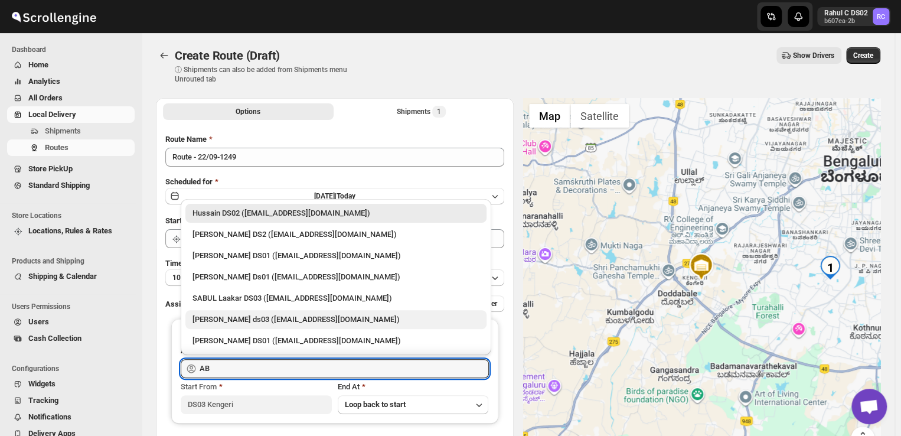
click at [220, 320] on div "Abdul Ahmed Laskar ds03 (dofesex377@dextrago.com)" at bounding box center [335, 320] width 287 height 12
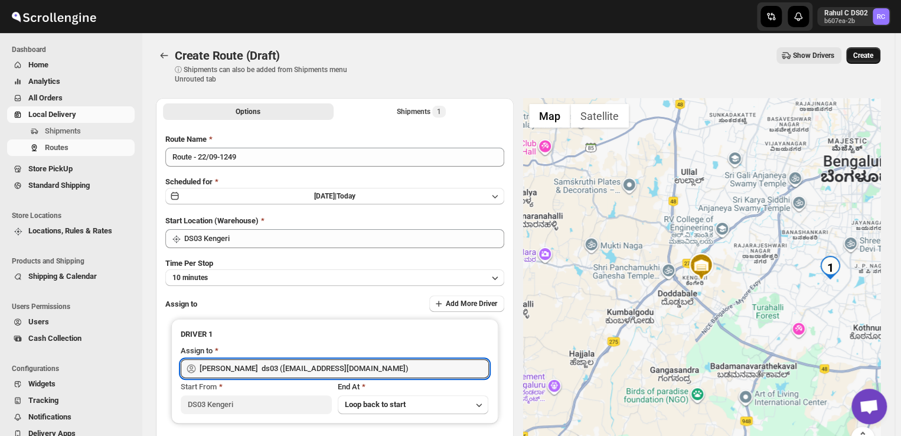
type input "Abdul Ahmed Laskar ds03 (dofesex377@dextrago.com)"
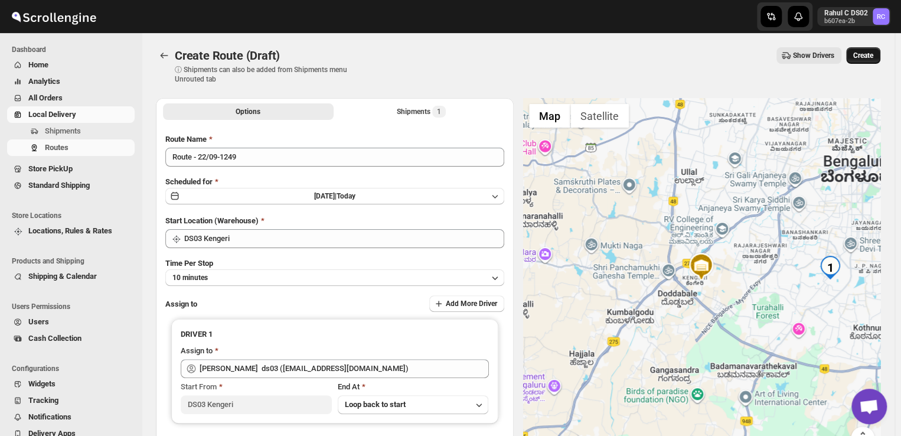
click at [871, 54] on span "Create" at bounding box center [863, 55] width 20 height 9
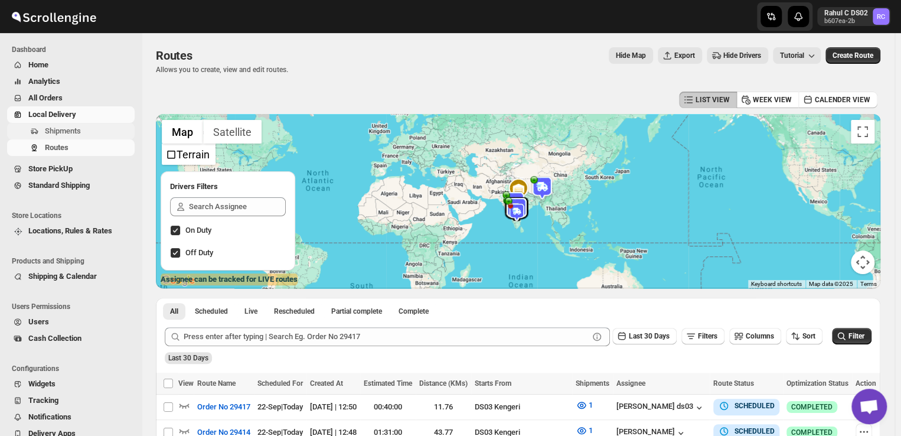
click at [85, 130] on span "Shipments" at bounding box center [88, 131] width 87 height 12
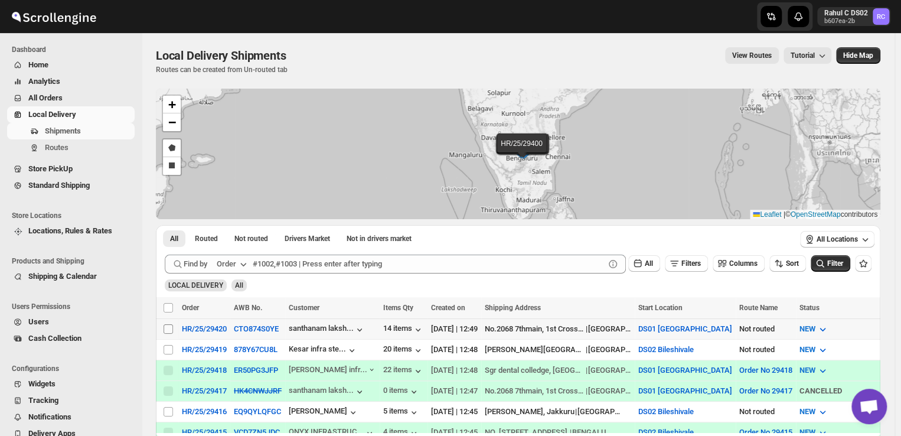
click at [168, 327] on input "Select shipment" at bounding box center [168, 328] width 9 height 9
checkbox input "true"
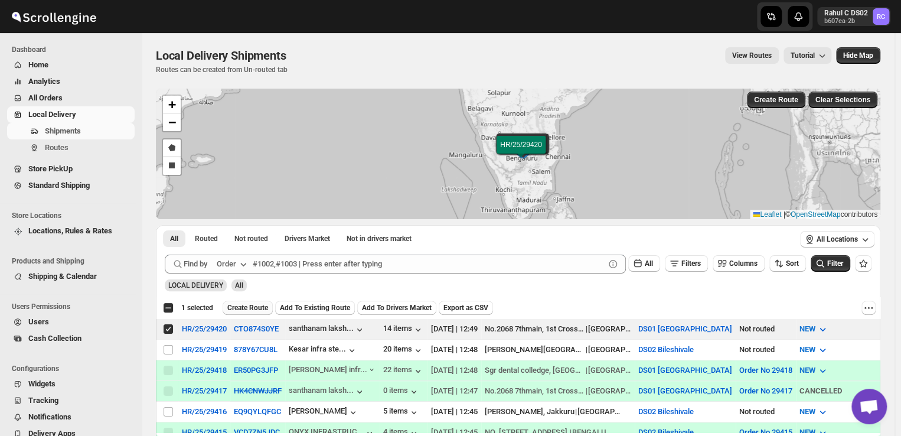
click at [253, 305] on span "Create Route" at bounding box center [247, 307] width 41 height 9
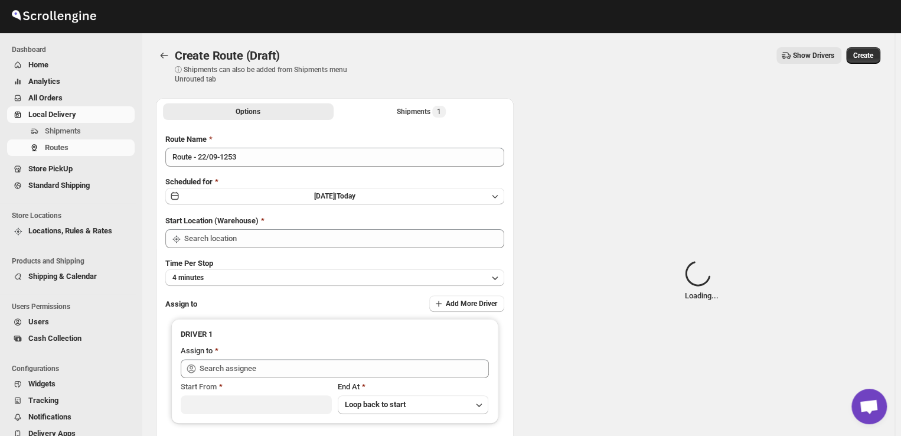
type input "DS01 [GEOGRAPHIC_DATA]"
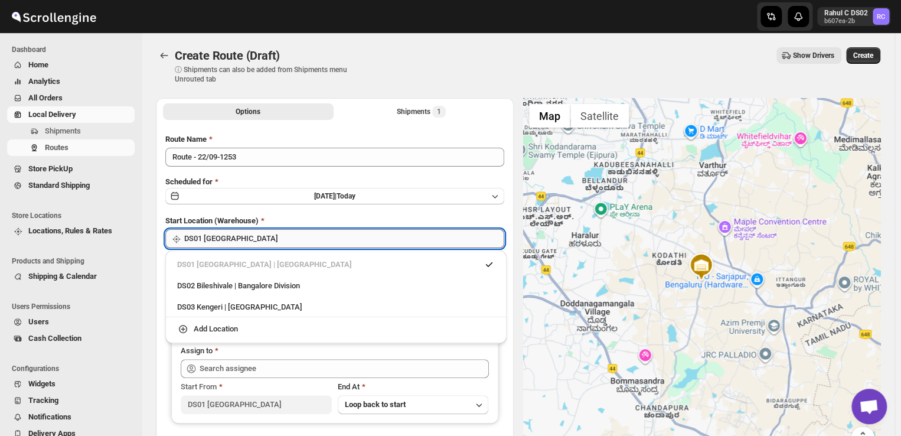
click at [285, 237] on input "DS01 [GEOGRAPHIC_DATA]" at bounding box center [344, 238] width 320 height 19
click at [244, 308] on div "DS03 Kengeri | Bengaluru" at bounding box center [336, 307] width 318 height 12
type input "DS03 Kengeri"
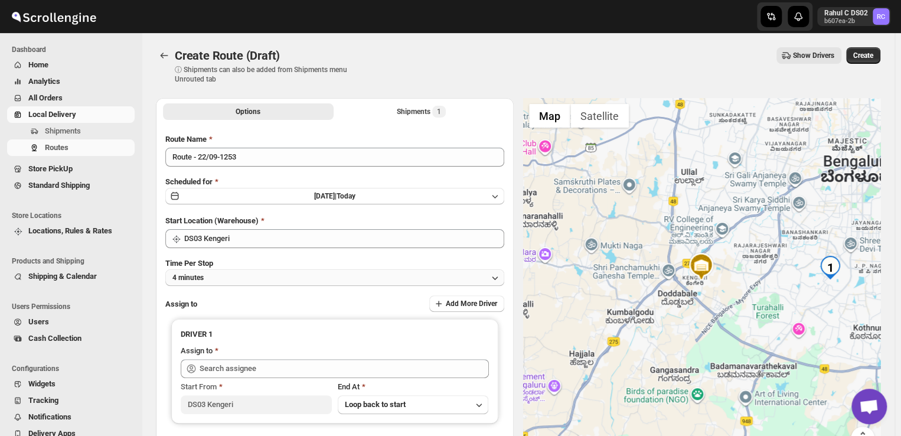
click at [247, 275] on button "4 minutes" at bounding box center [334, 277] width 339 height 17
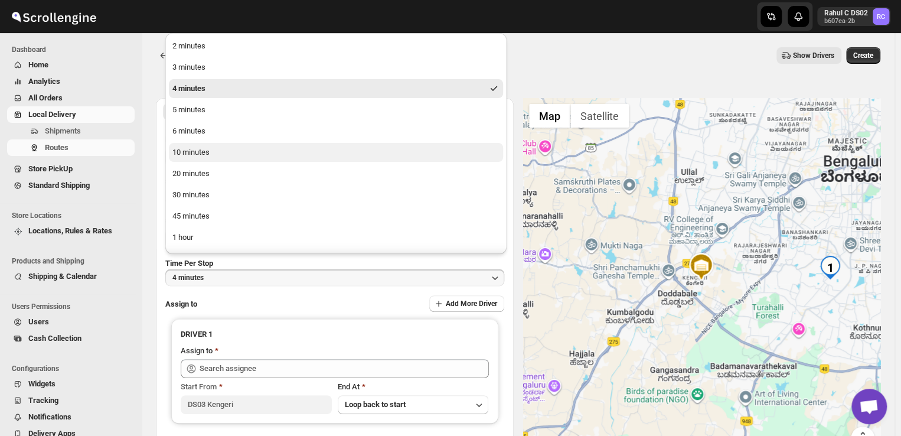
click at [198, 153] on div "10 minutes" at bounding box center [190, 152] width 37 height 12
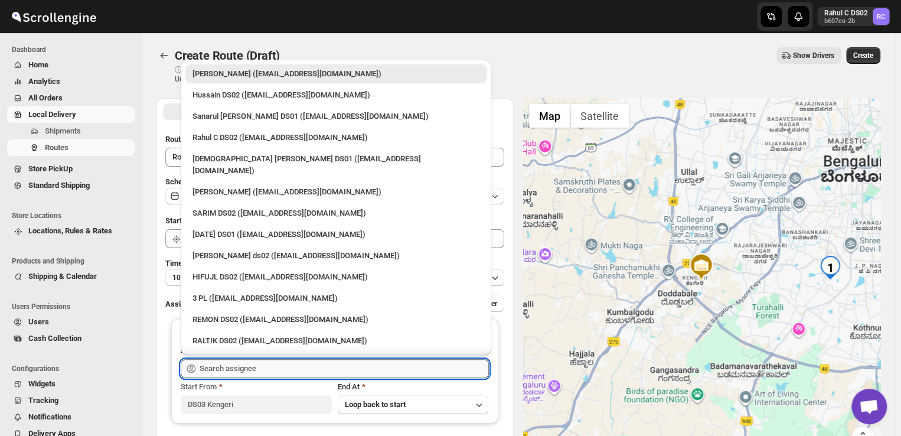
click at [259, 373] on input "text" at bounding box center [344, 368] width 289 height 19
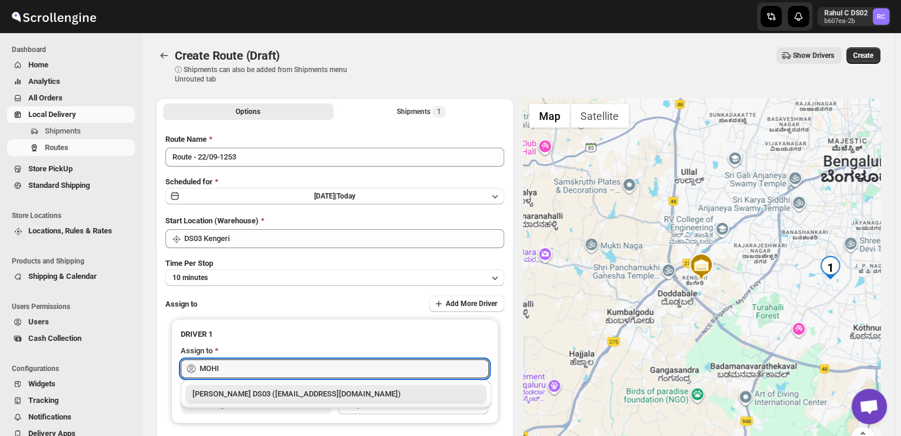
click at [260, 395] on div "Mohim uddin DS03 (veyanal843@bizmud.com)" at bounding box center [335, 394] width 287 height 12
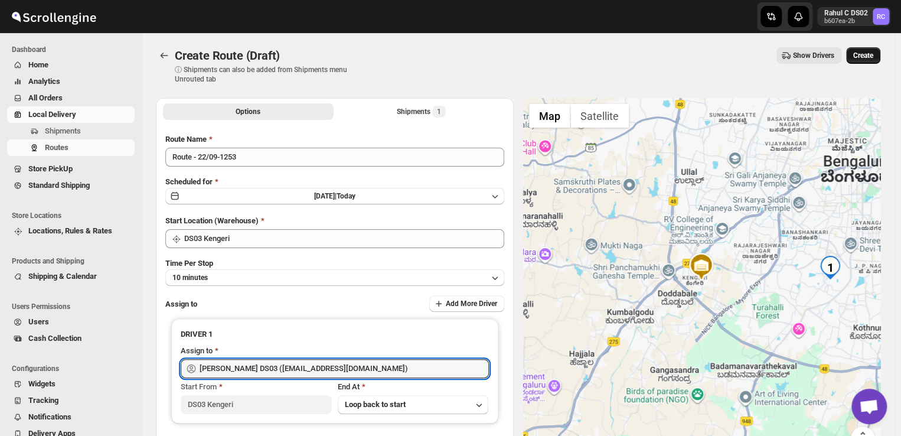
type input "Mohim uddin DS03 (veyanal843@bizmud.com)"
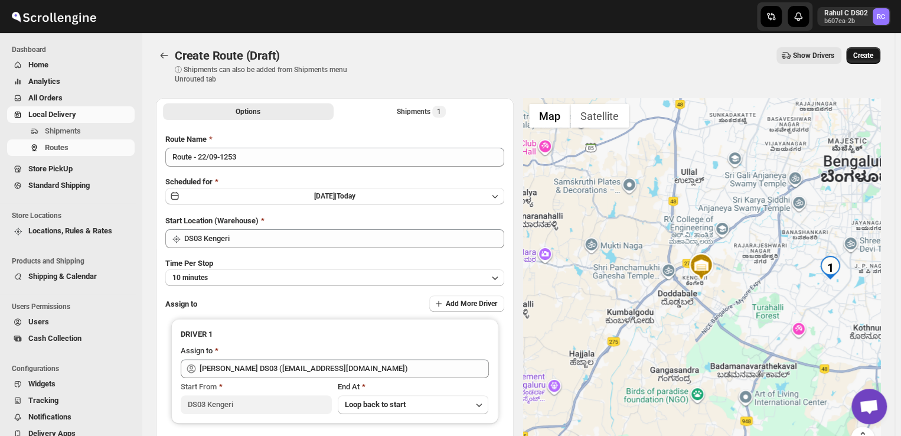
click at [858, 54] on span "Create" at bounding box center [863, 55] width 20 height 9
